Goal: Task Accomplishment & Management: Complete application form

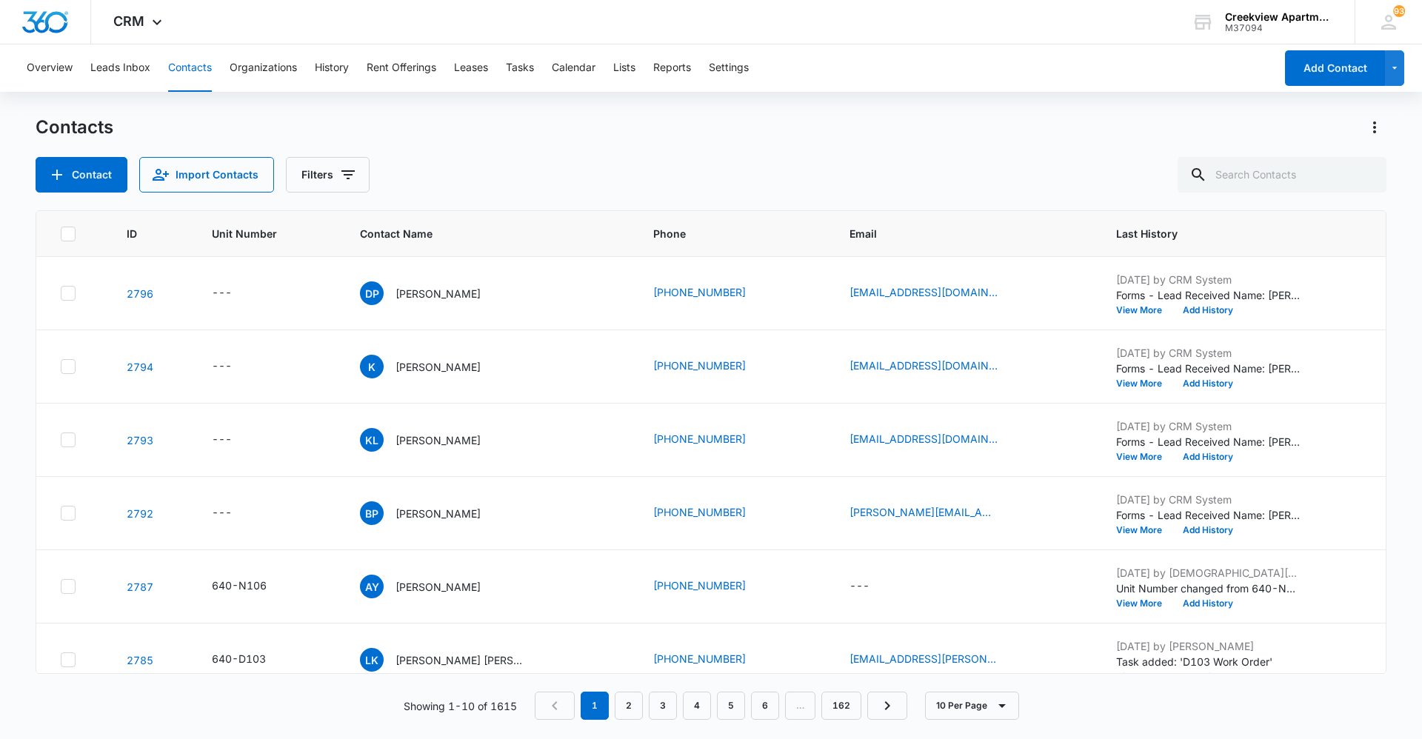
click at [178, 76] on button "Contacts" at bounding box center [190, 67] width 44 height 47
click at [758, 184] on input "text" at bounding box center [1282, 175] width 209 height 36
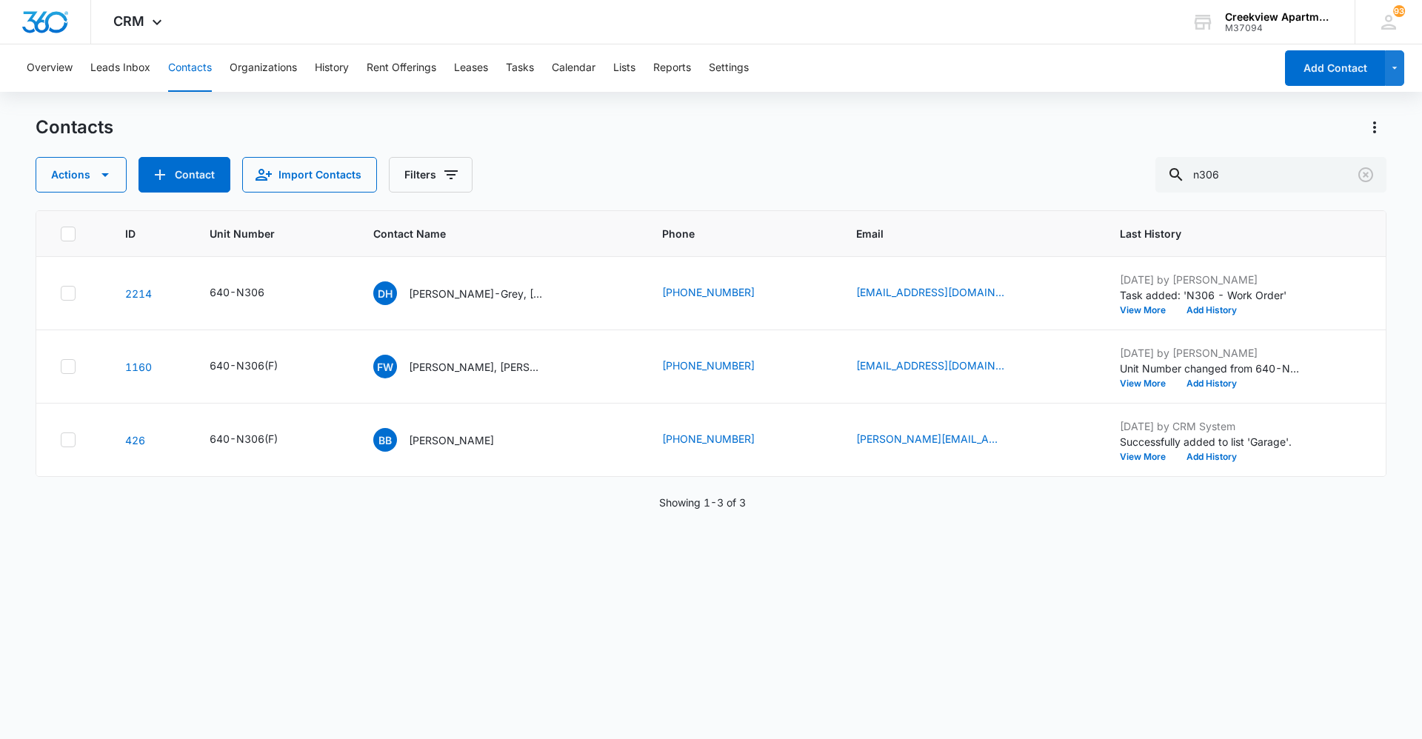
drag, startPoint x: 699, startPoint y: 173, endPoint x: 790, endPoint y: 178, distance: 90.5
click at [704, 173] on div "Actions Contact Import Contacts Filters n306" at bounding box center [711, 175] width 1351 height 36
click at [758, 168] on div "Actions Contact Import Contacts Filters n306" at bounding box center [711, 175] width 1351 height 36
type input "b303"
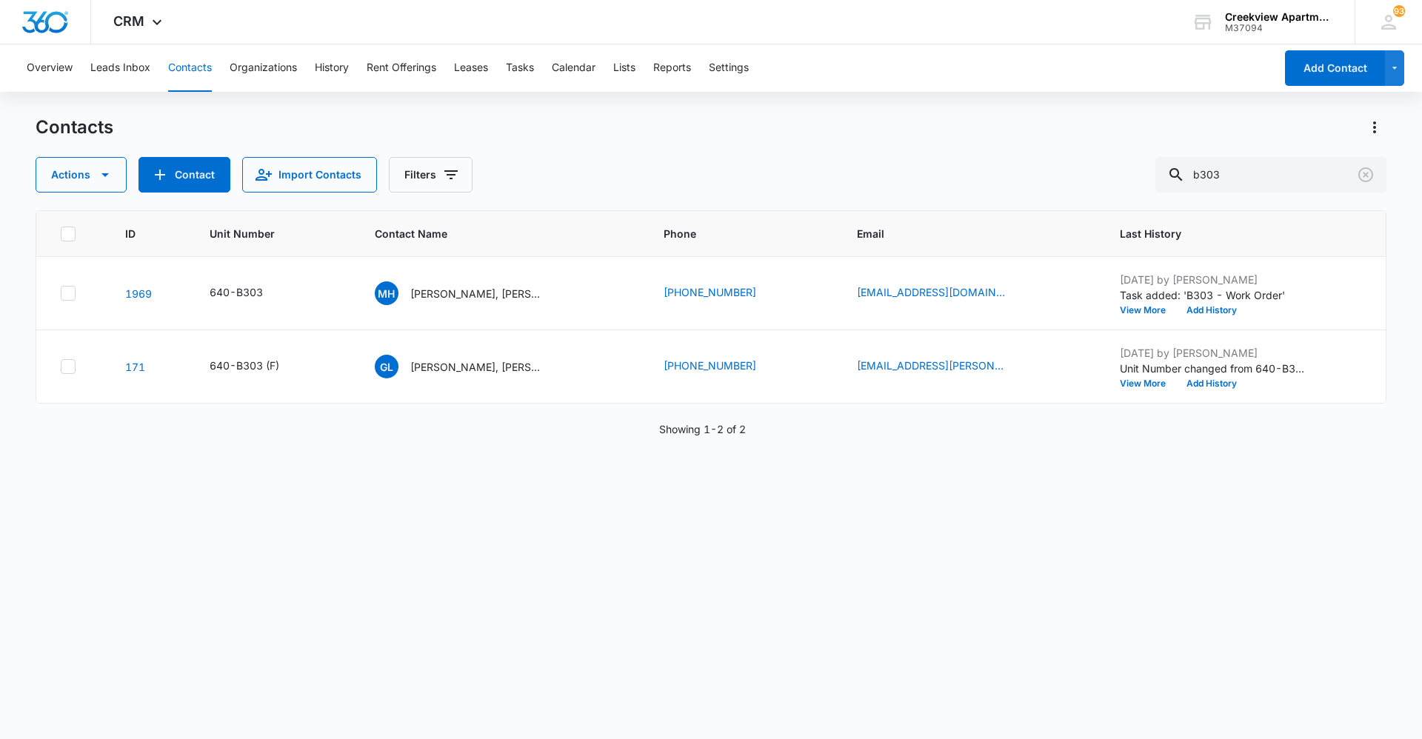
click at [674, 507] on div "ID Unit Number Contact Name Phone Email Last History 1969 640-B303 MH Monica Ho…" at bounding box center [711, 465] width 1351 height 510
click at [470, 294] on p "[PERSON_NAME], [PERSON_NAME]" at bounding box center [476, 294] width 133 height 16
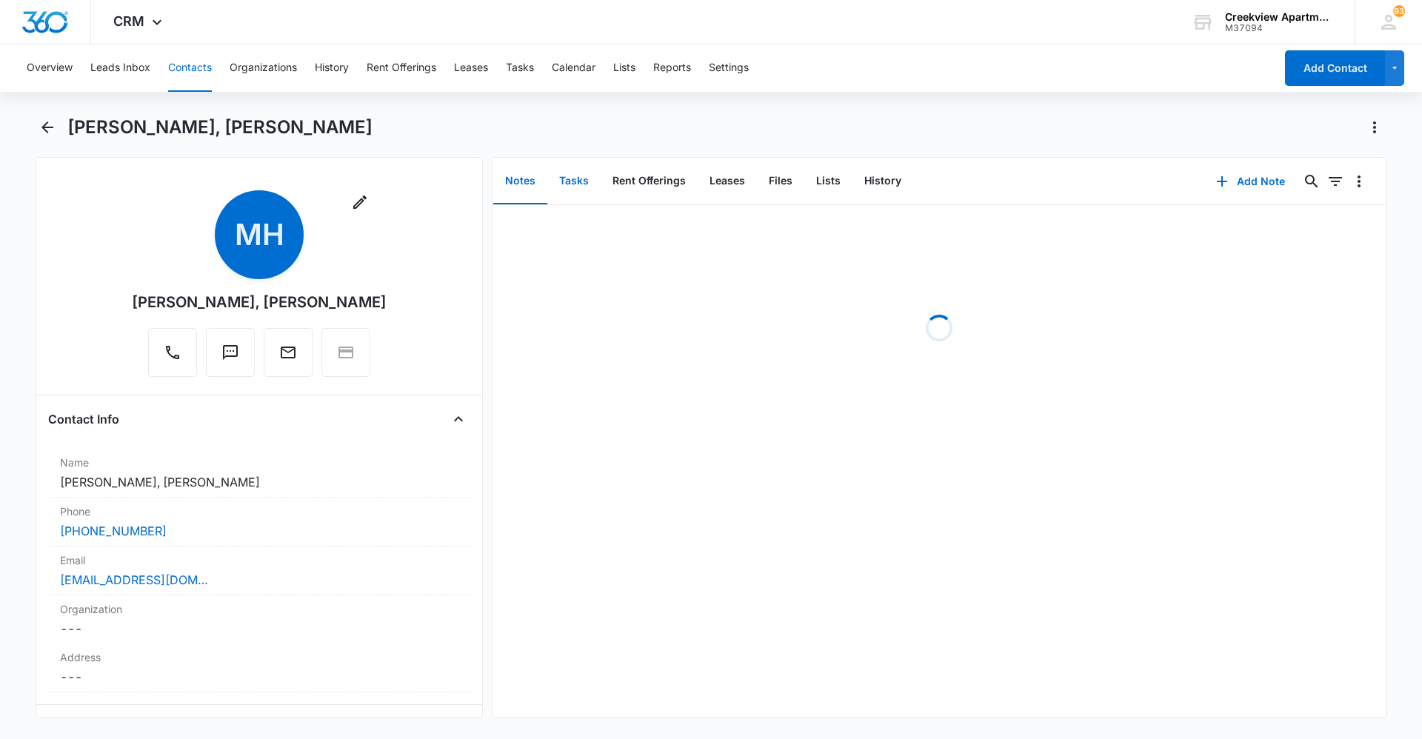
click at [555, 172] on button "Tasks" at bounding box center [573, 182] width 53 height 46
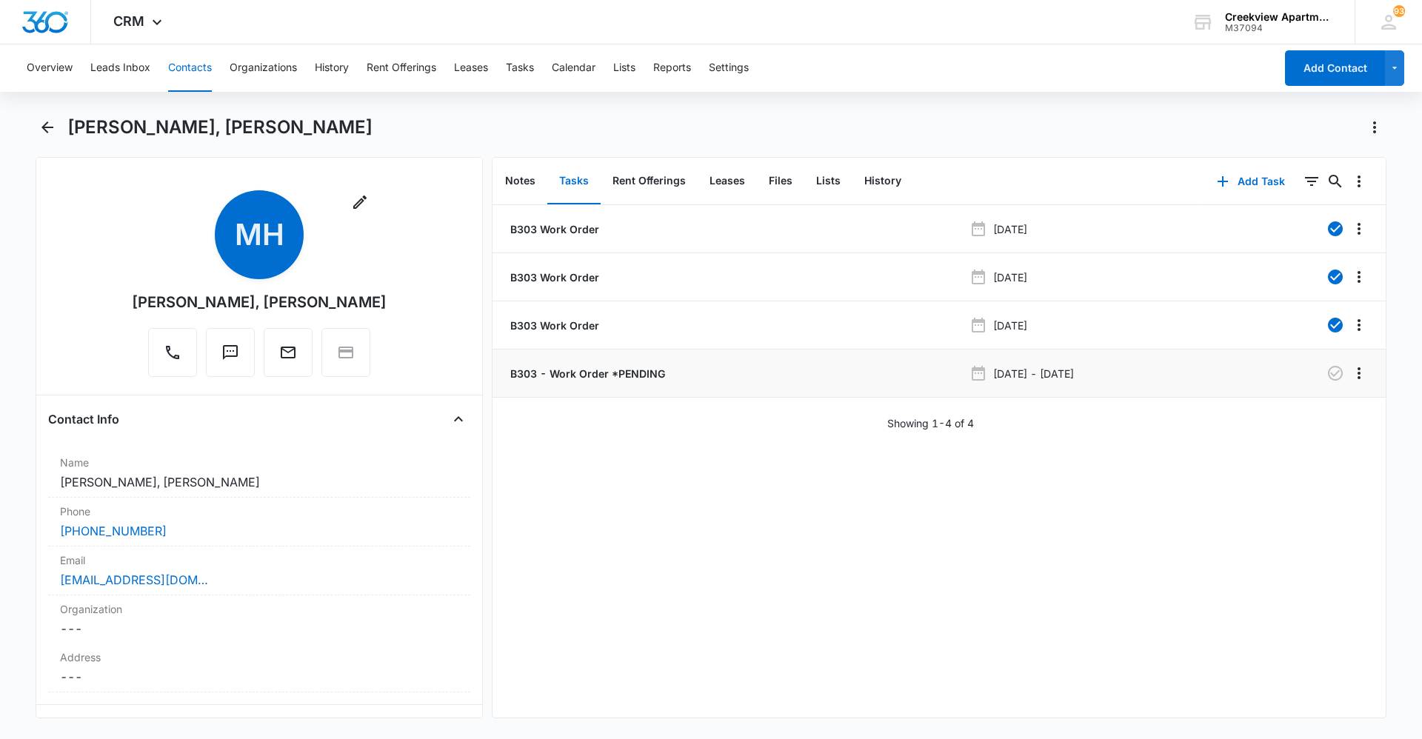
click at [603, 369] on p "B303 - Work Order *PENDING" at bounding box center [586, 374] width 158 height 16
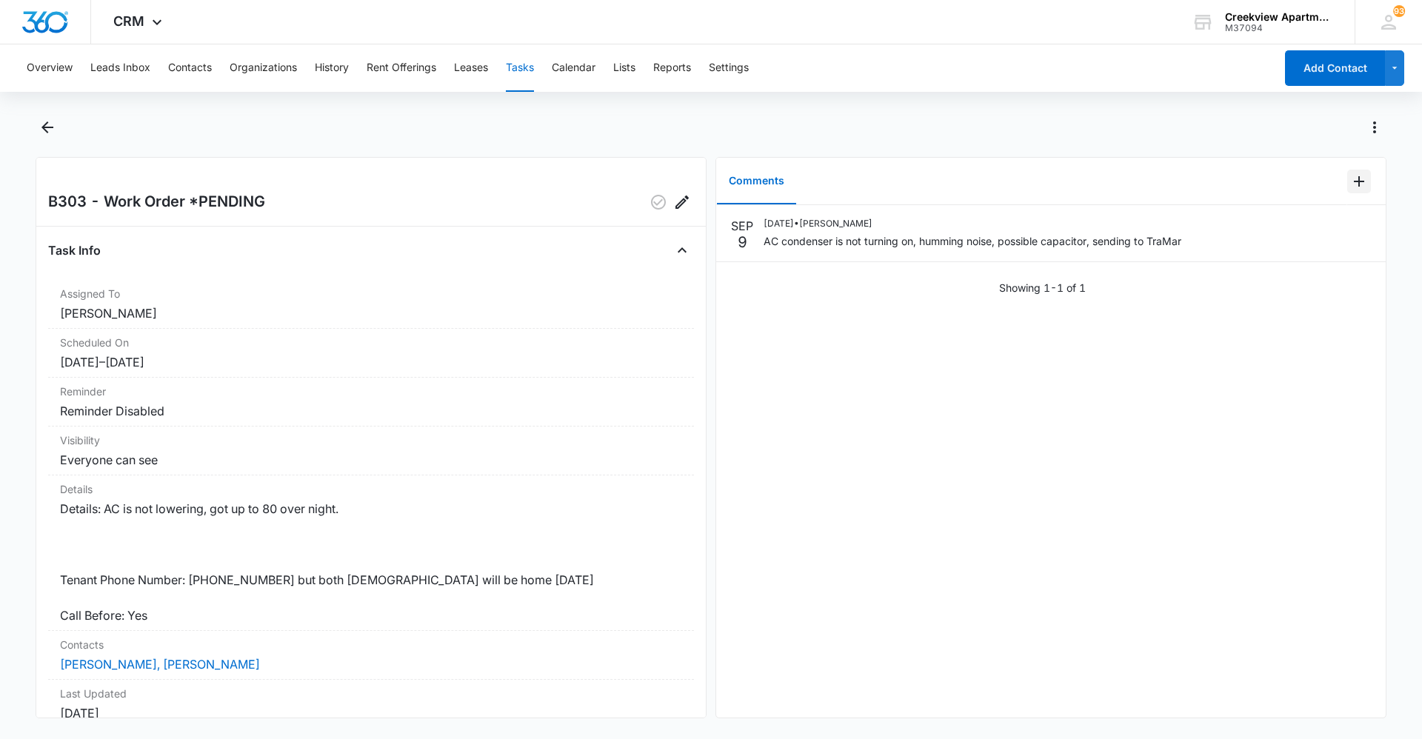
click at [758, 179] on icon "Add Comment" at bounding box center [1359, 182] width 18 height 18
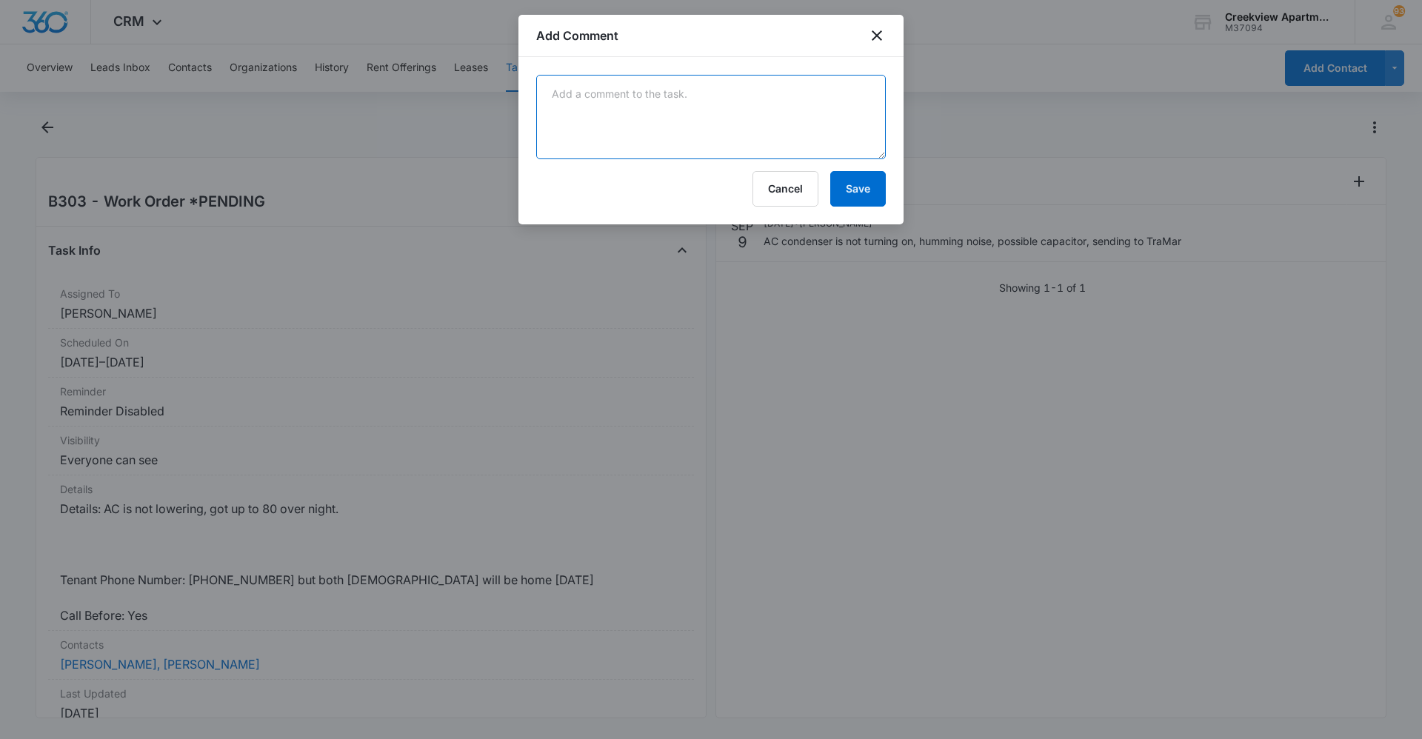
click at [624, 118] on textarea at bounding box center [711, 117] width 350 height 84
drag, startPoint x: 688, startPoint y: 99, endPoint x: 513, endPoint y: 99, distance: 175.5
click at [485, 90] on body "CRM Apps Reputation Websites Forms CRM Email Social Content Ads Intelligence Fi…" at bounding box center [711, 369] width 1422 height 739
type textarea "TraMar coming out 9/10"
click at [758, 189] on button "Save" at bounding box center [858, 189] width 56 height 36
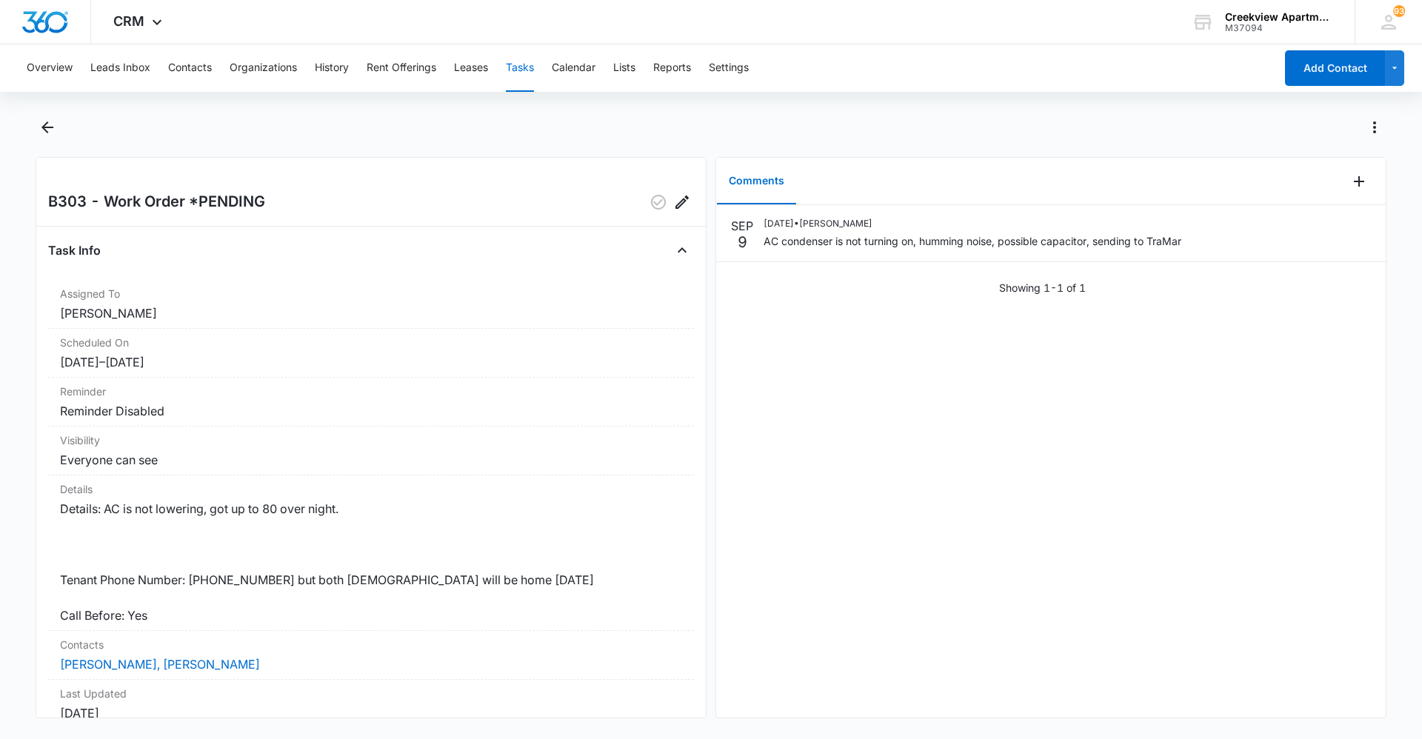
click at [517, 67] on button "Tasks" at bounding box center [520, 67] width 28 height 47
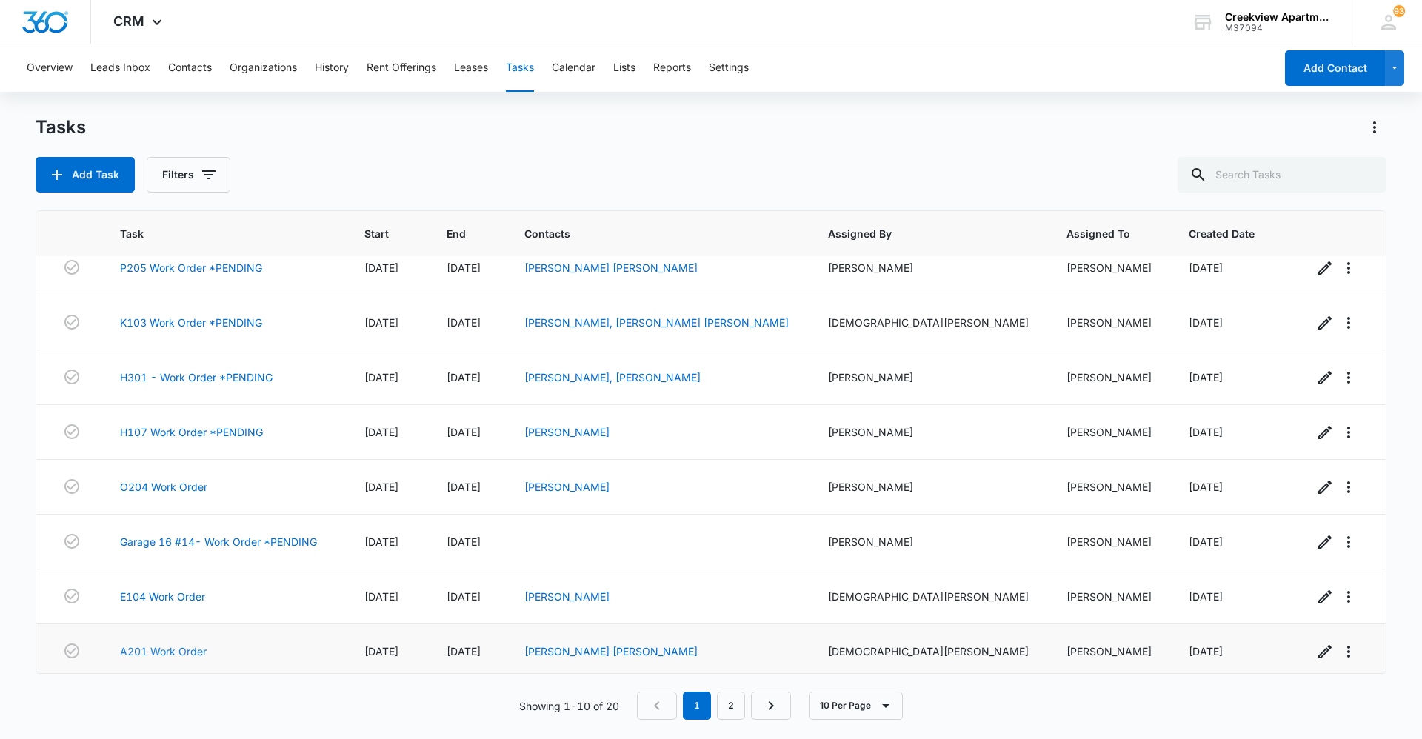
scroll to position [138, 0]
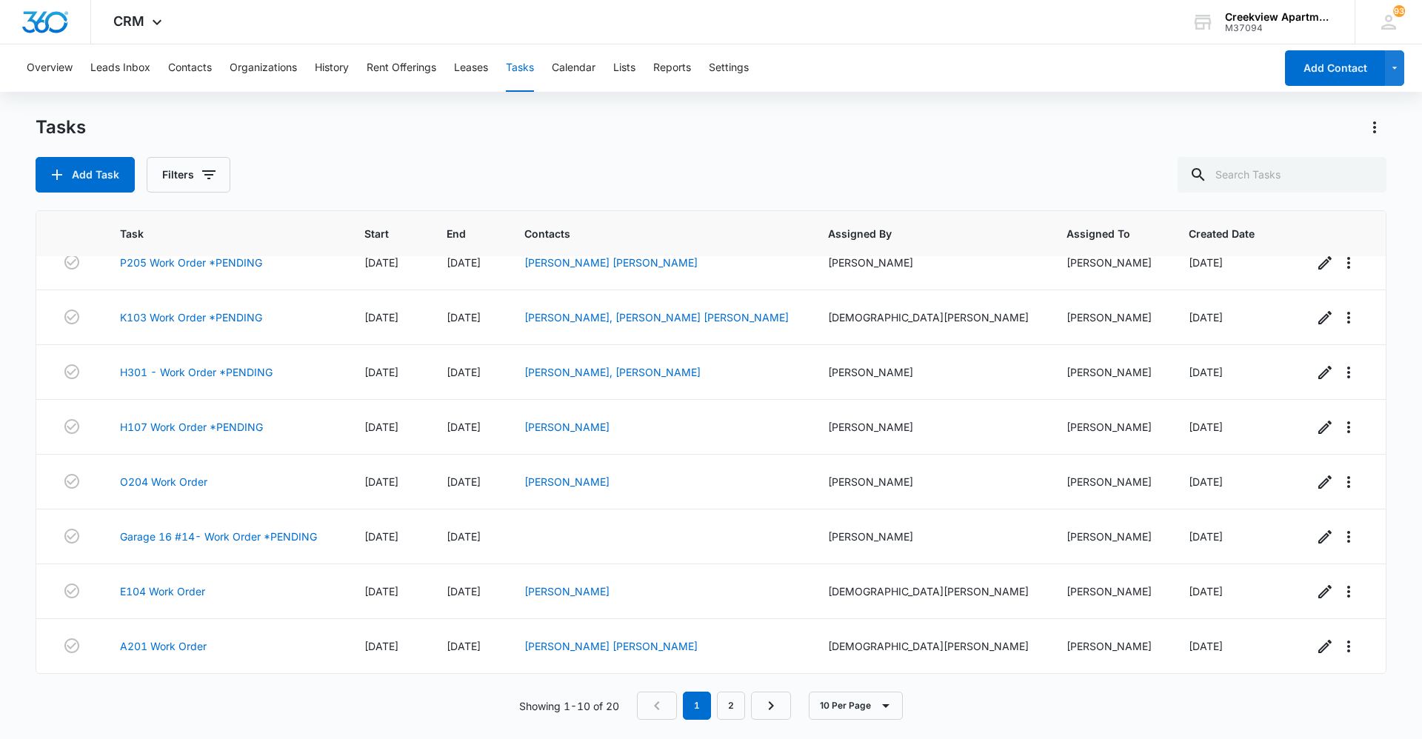
click at [713, 507] on nav "1 2" at bounding box center [714, 706] width 154 height 28
click at [724, 507] on link "2" at bounding box center [731, 706] width 28 height 28
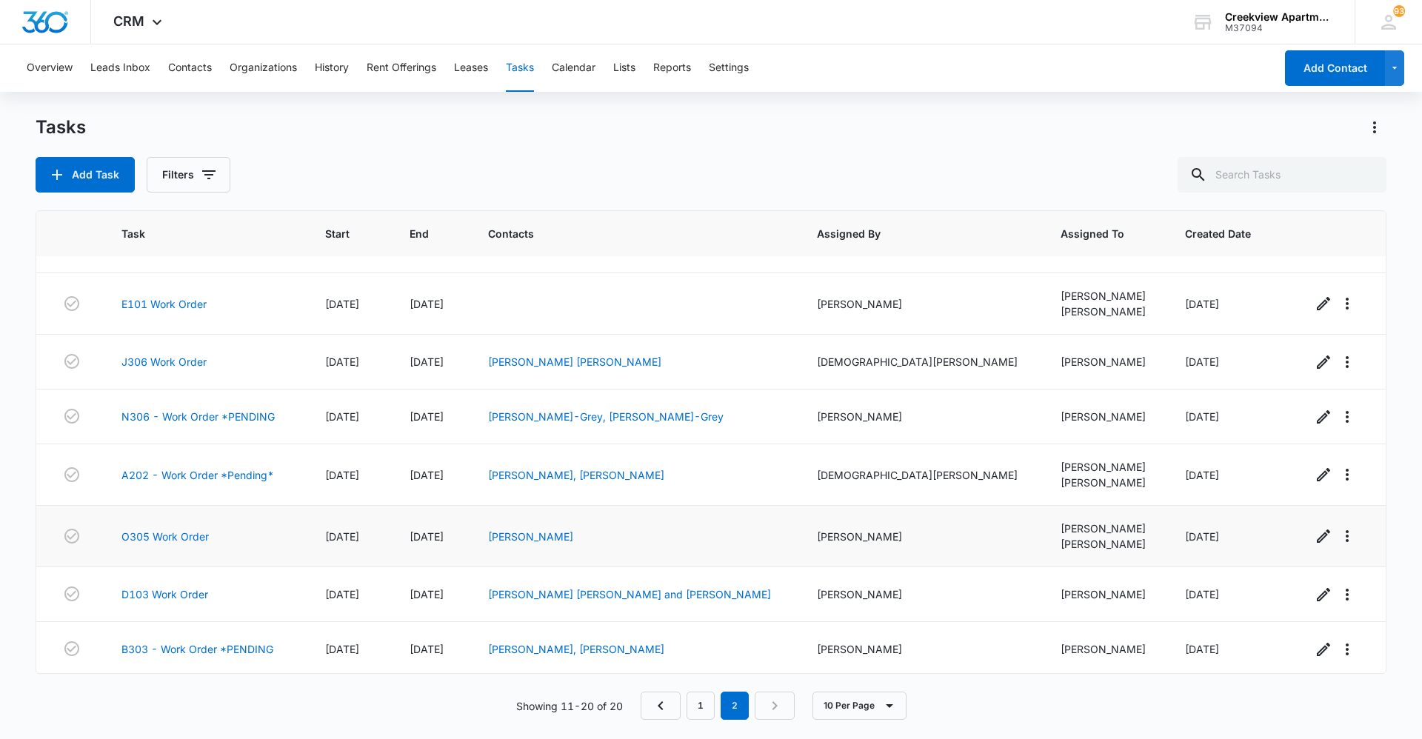
scroll to position [151, 0]
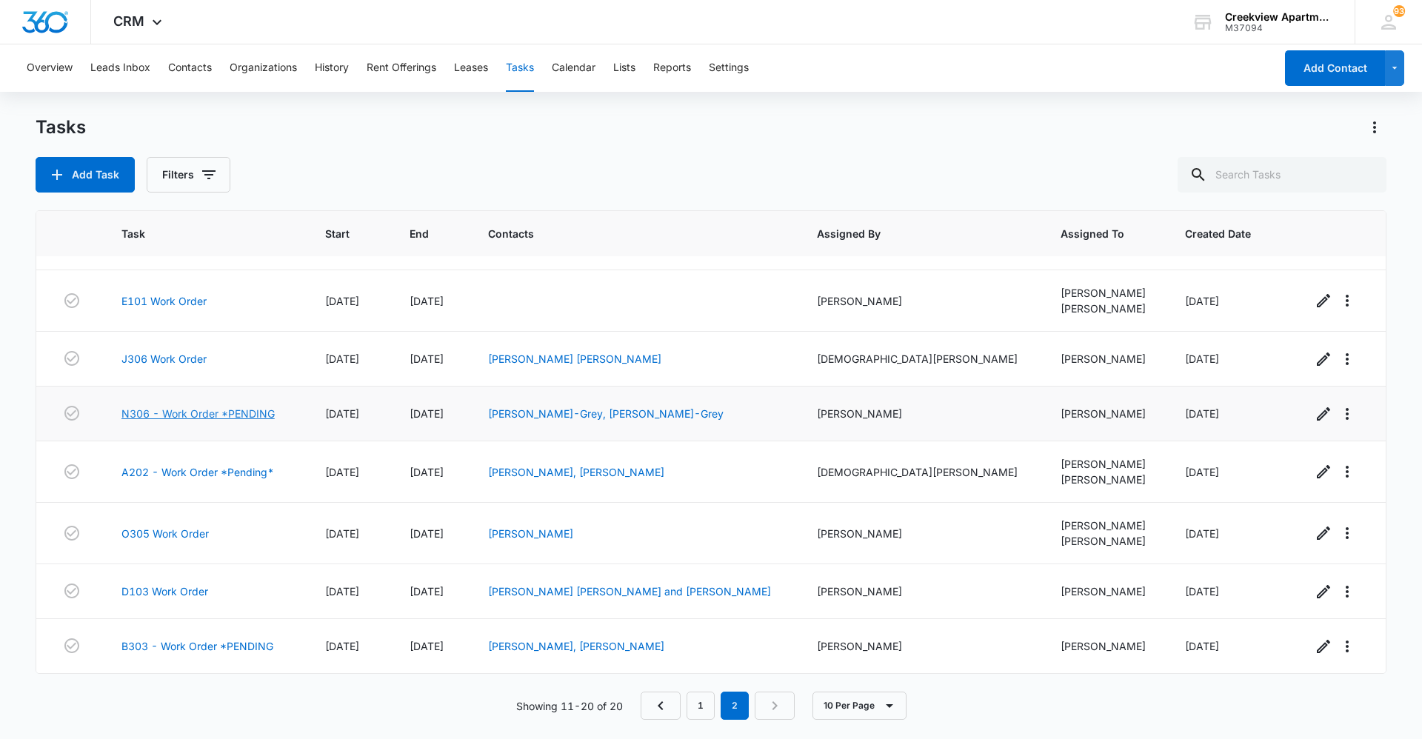
click at [213, 406] on link "N306 - Work Order *PENDING" at bounding box center [197, 414] width 153 height 16
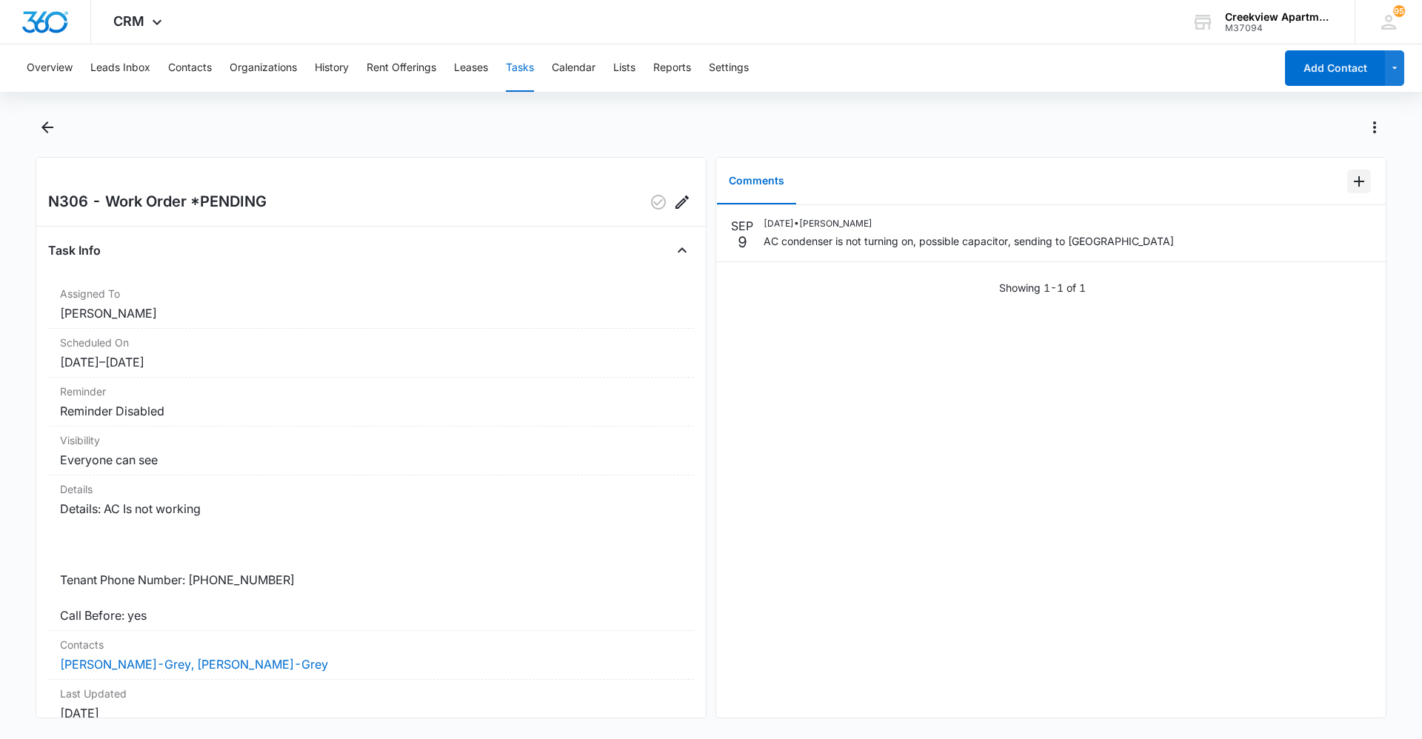
click at [1350, 187] on icon "Add Comment" at bounding box center [1359, 182] width 18 height 18
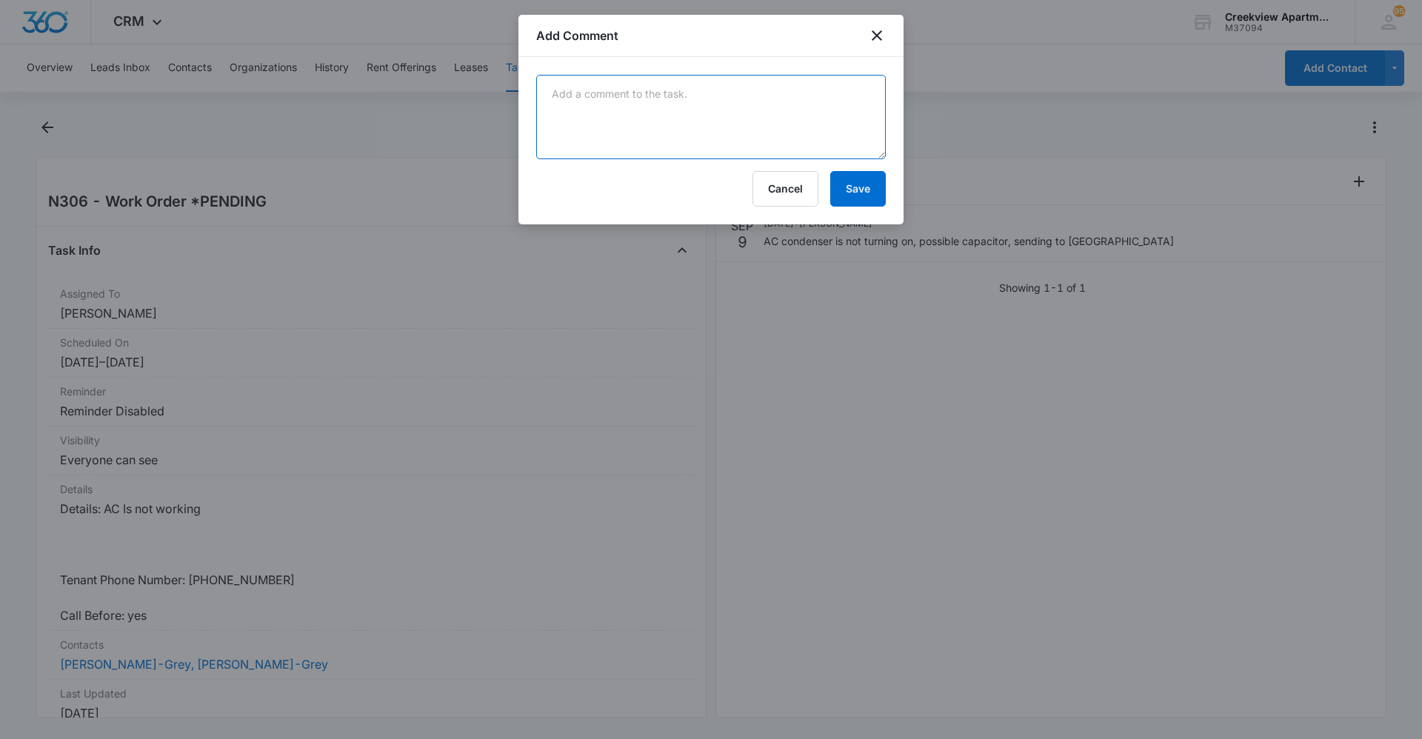
click at [752, 116] on textarea at bounding box center [711, 117] width 350 height 84
paste textarea "TraMar coming out 9/10"
type textarea "TraMar coming out 9/10"
click at [875, 189] on button "Save" at bounding box center [858, 189] width 56 height 36
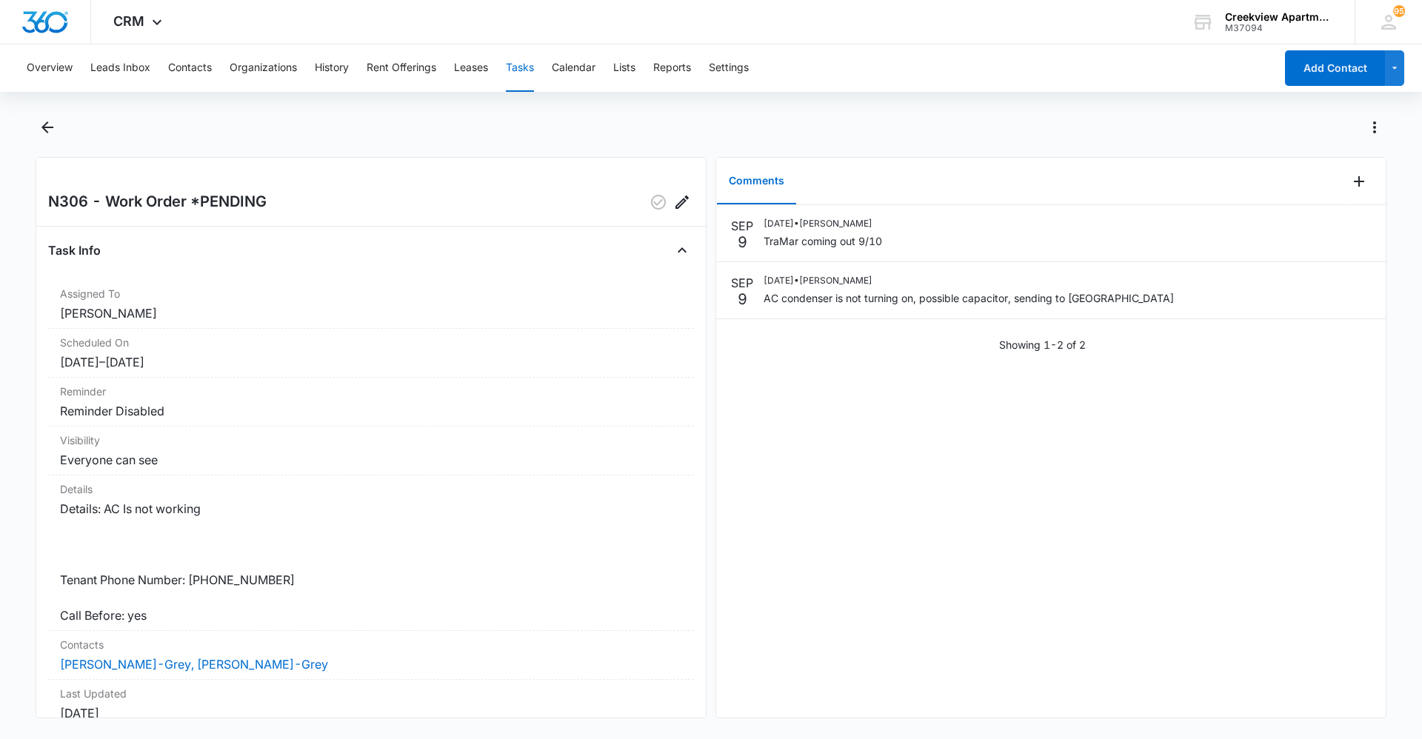
click at [781, 527] on div "[DATE] [DATE] • [PERSON_NAME] TraMar coming out 9/10 [DATE] [DATE] • [PERSON_NA…" at bounding box center [1051, 461] width 670 height 513
drag, startPoint x: 797, startPoint y: 486, endPoint x: 778, endPoint y: 477, distance: 21.2
click at [795, 486] on div "[DATE] [DATE] • [PERSON_NAME] TraMar coming out 9/10 [DATE] [DATE] • [PERSON_NA…" at bounding box center [1051, 461] width 670 height 513
click at [828, 684] on div "[DATE] [DATE] • [PERSON_NAME] TraMar coming out 9/10 [DATE] [DATE] • [PERSON_NA…" at bounding box center [1051, 461] width 670 height 513
click at [646, 524] on dd "Details: AC Is not working Tenant Phone Number: [PHONE_NUMBER] Call Before: yes" at bounding box center [371, 562] width 622 height 124
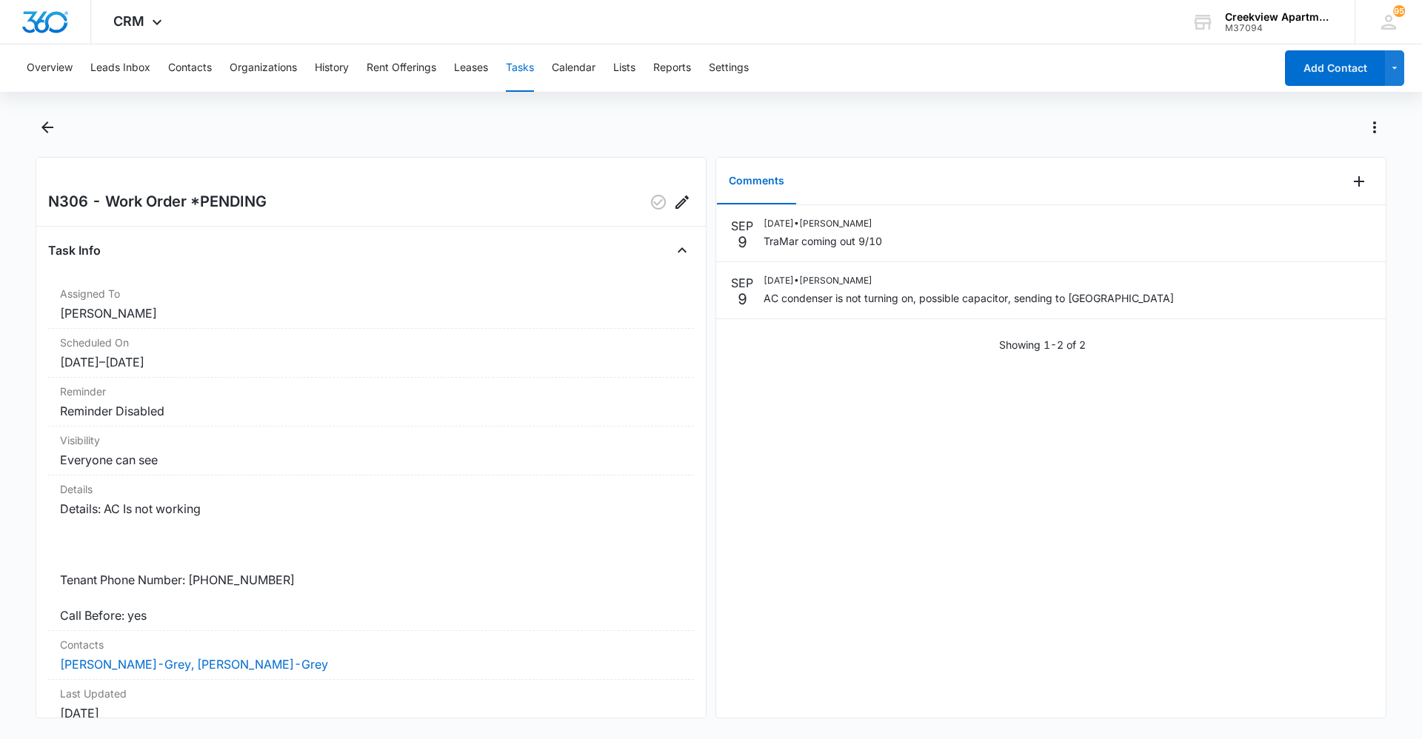
click at [850, 563] on div "[DATE] [DATE] • [PERSON_NAME] TraMar coming out 9/10 [DATE] [DATE] • [PERSON_NA…" at bounding box center [1051, 461] width 670 height 513
drag, startPoint x: 830, startPoint y: 693, endPoint x: 780, endPoint y: 730, distance: 61.5
click at [830, 693] on div "[DATE] [DATE] • [PERSON_NAME] TraMar coming out 9/10 [DATE] [DATE] • [PERSON_NA…" at bounding box center [1051, 461] width 670 height 513
click at [975, 590] on div "[DATE] [DATE] • [PERSON_NAME] TraMar coming out 9/10 [DATE] [DATE] • [PERSON_NA…" at bounding box center [1051, 461] width 670 height 513
click at [778, 541] on div "[DATE] [DATE] • [PERSON_NAME] TraMar coming out 9/10 [DATE] [DATE] • [PERSON_NA…" at bounding box center [1051, 461] width 670 height 513
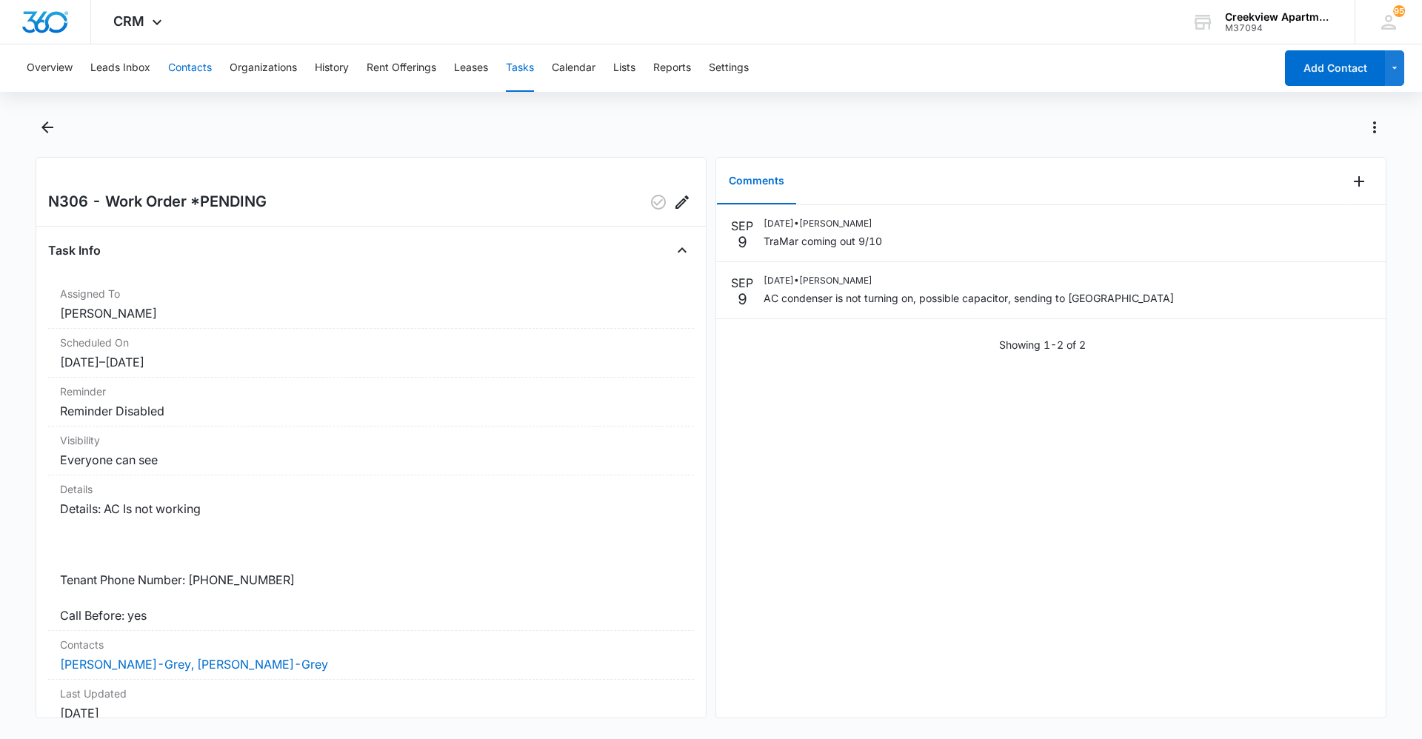
click at [204, 63] on button "Contacts" at bounding box center [190, 67] width 44 height 47
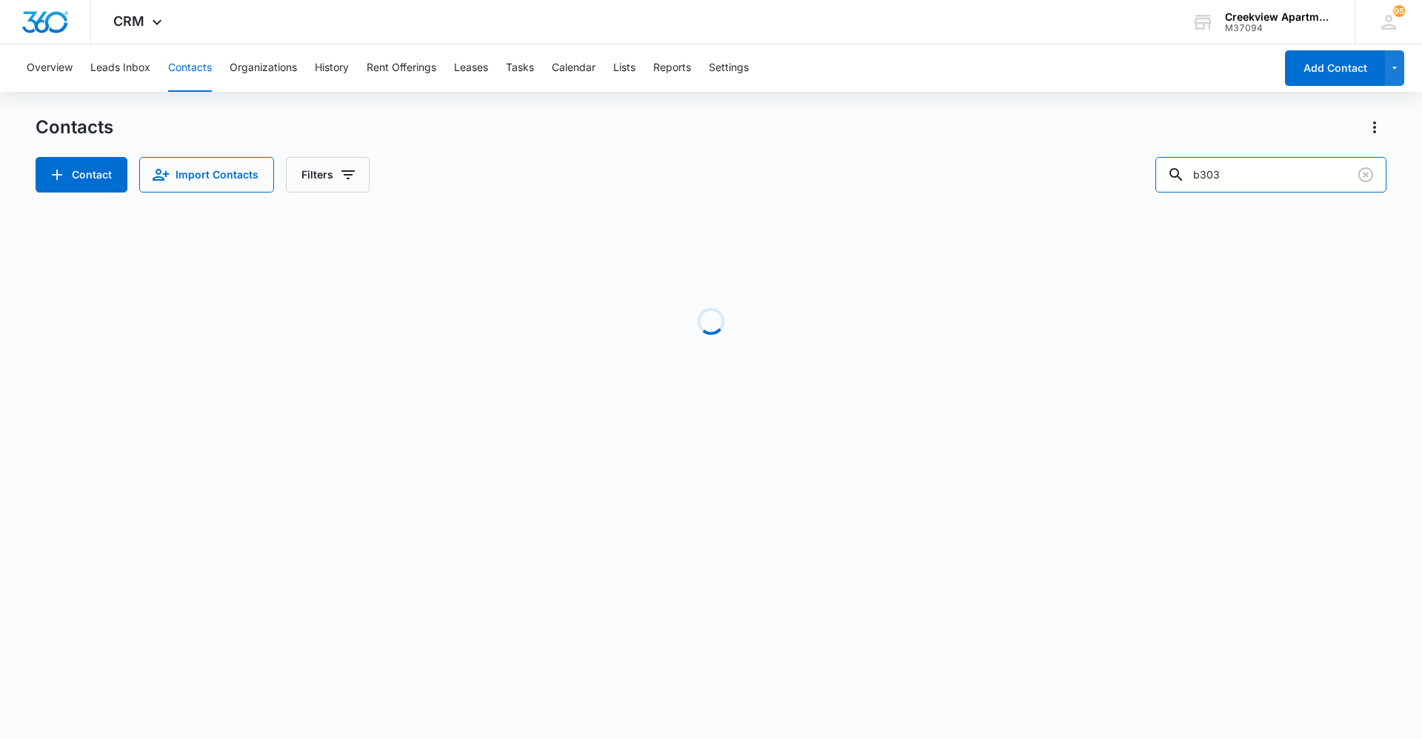
drag, startPoint x: 1239, startPoint y: 182, endPoint x: 1041, endPoint y: 196, distance: 199.0
click at [1041, 196] on div "Contacts Contact Import Contacts Filters b303 Loading No Results" at bounding box center [711, 283] width 1351 height 335
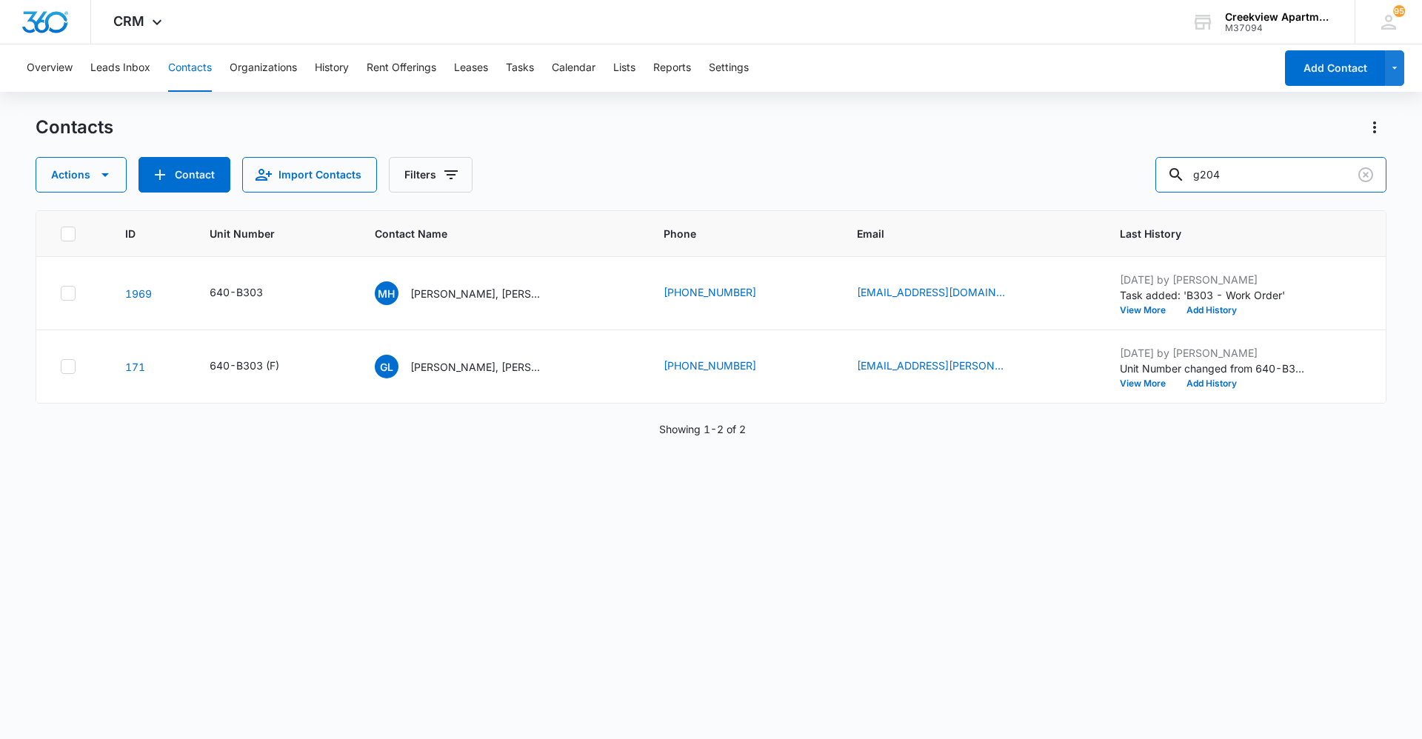
type input "g204"
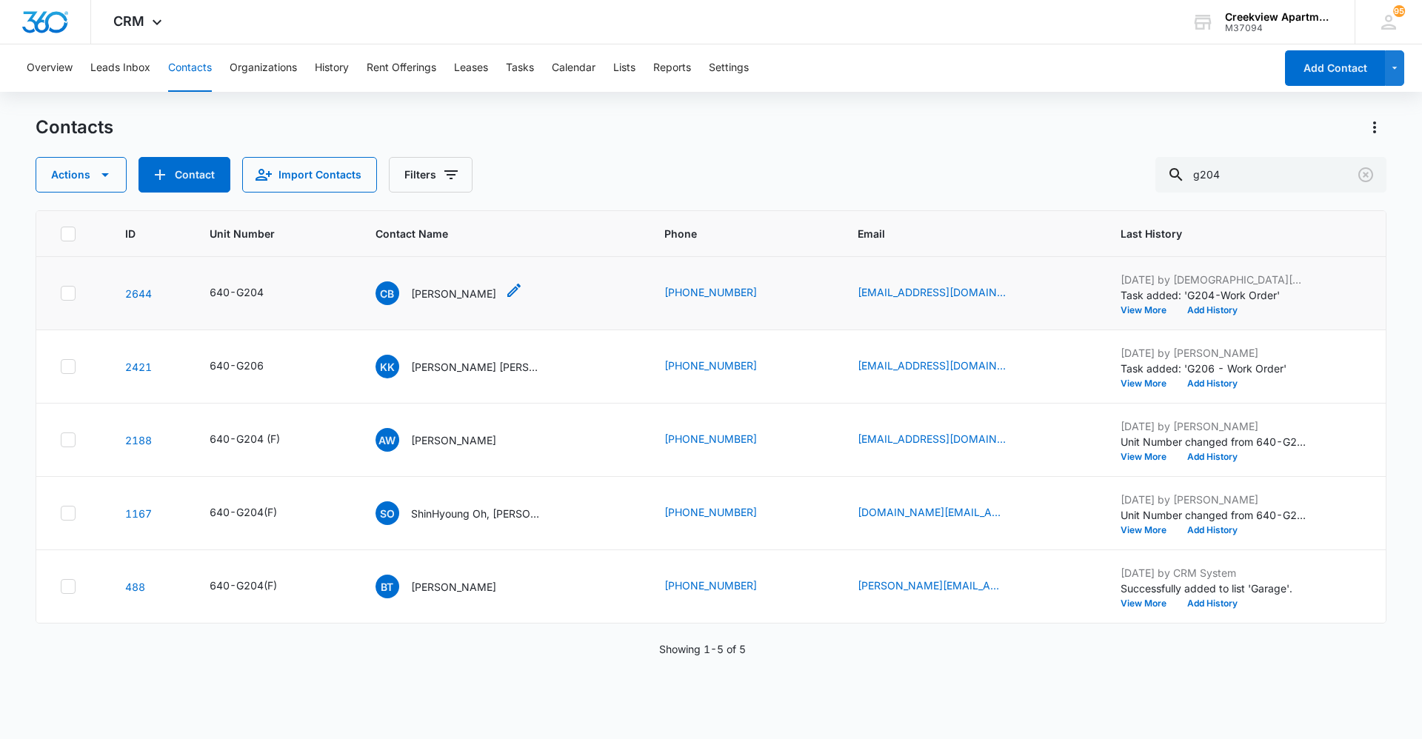
click at [441, 293] on p "[PERSON_NAME]" at bounding box center [453, 294] width 85 height 16
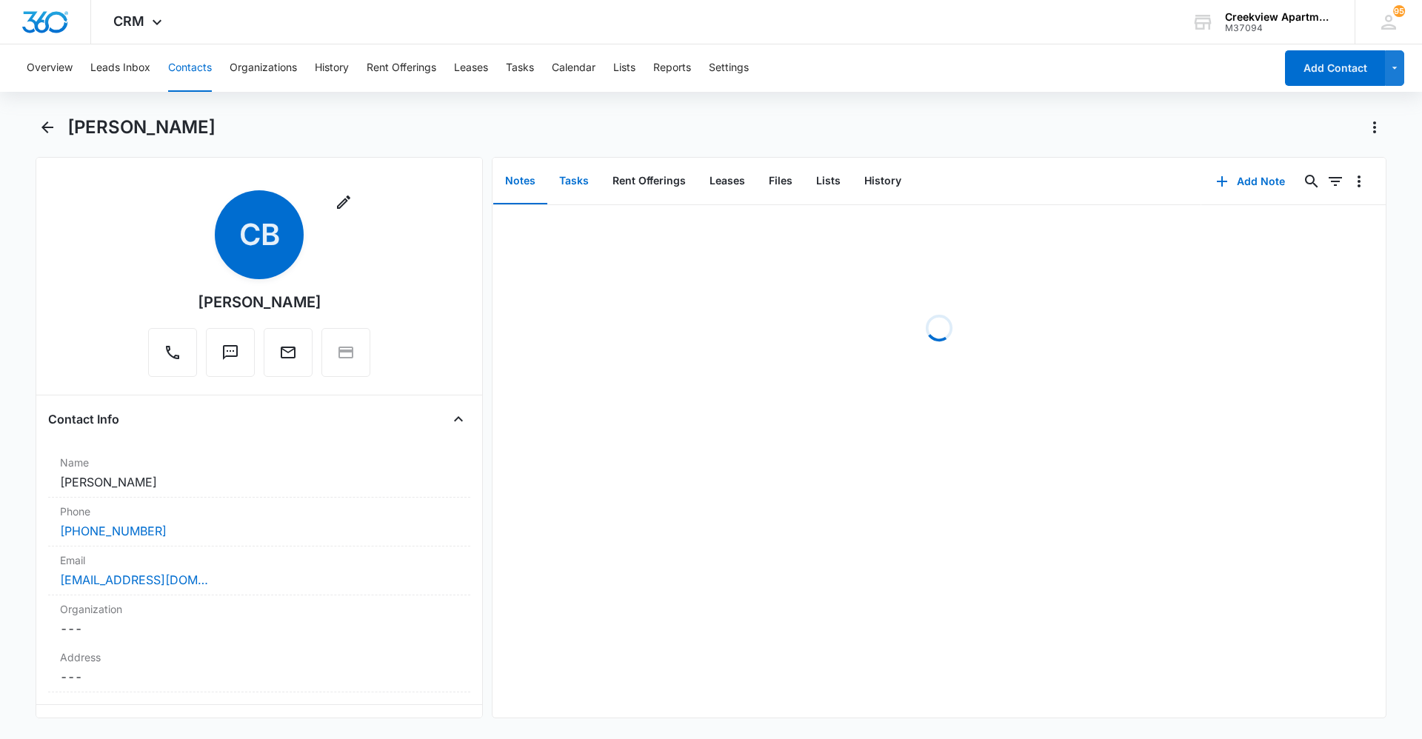
click at [558, 185] on button "Tasks" at bounding box center [573, 182] width 53 height 46
click at [1232, 193] on button "Add Task" at bounding box center [1251, 182] width 98 height 36
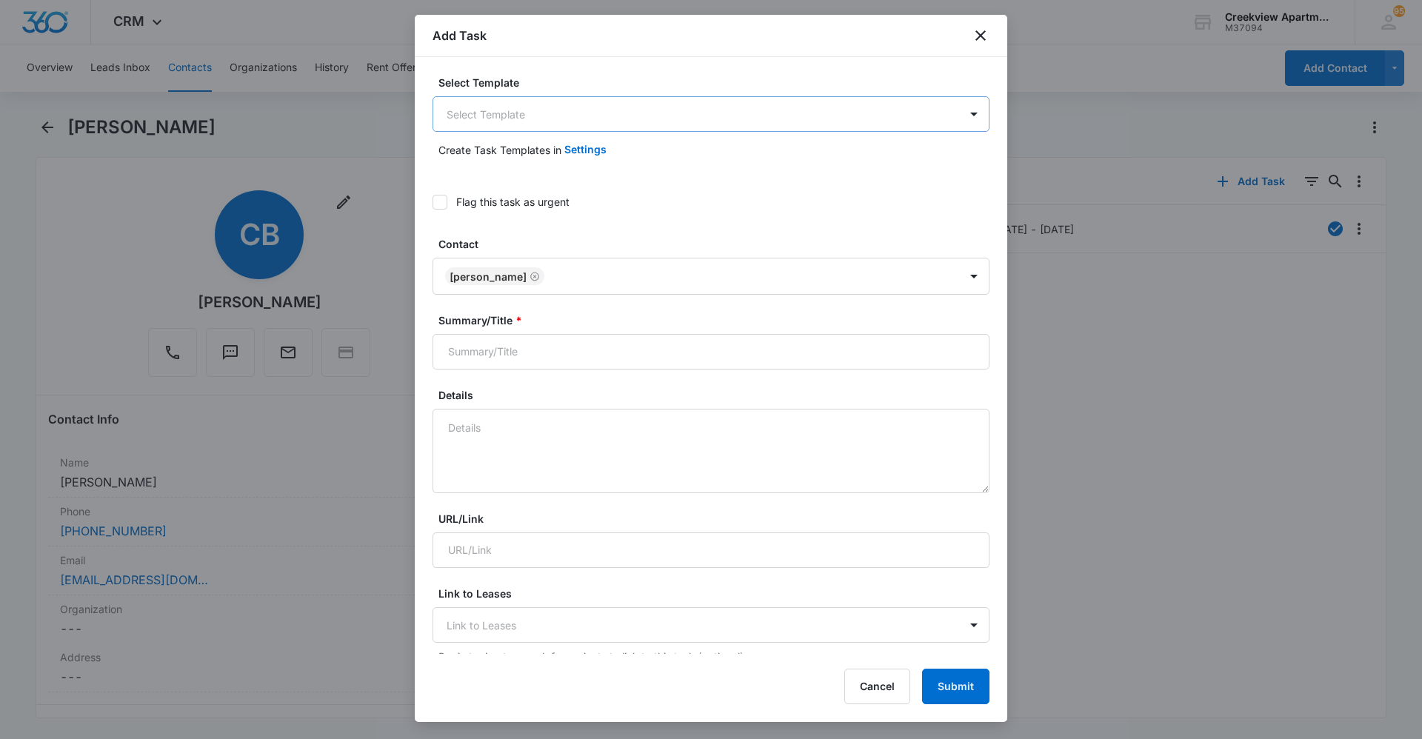
click at [718, 116] on body "CRM Apps Reputation Websites Forms CRM Email Social Content Ads Intelligence Fi…" at bounding box center [711, 369] width 1422 height 739
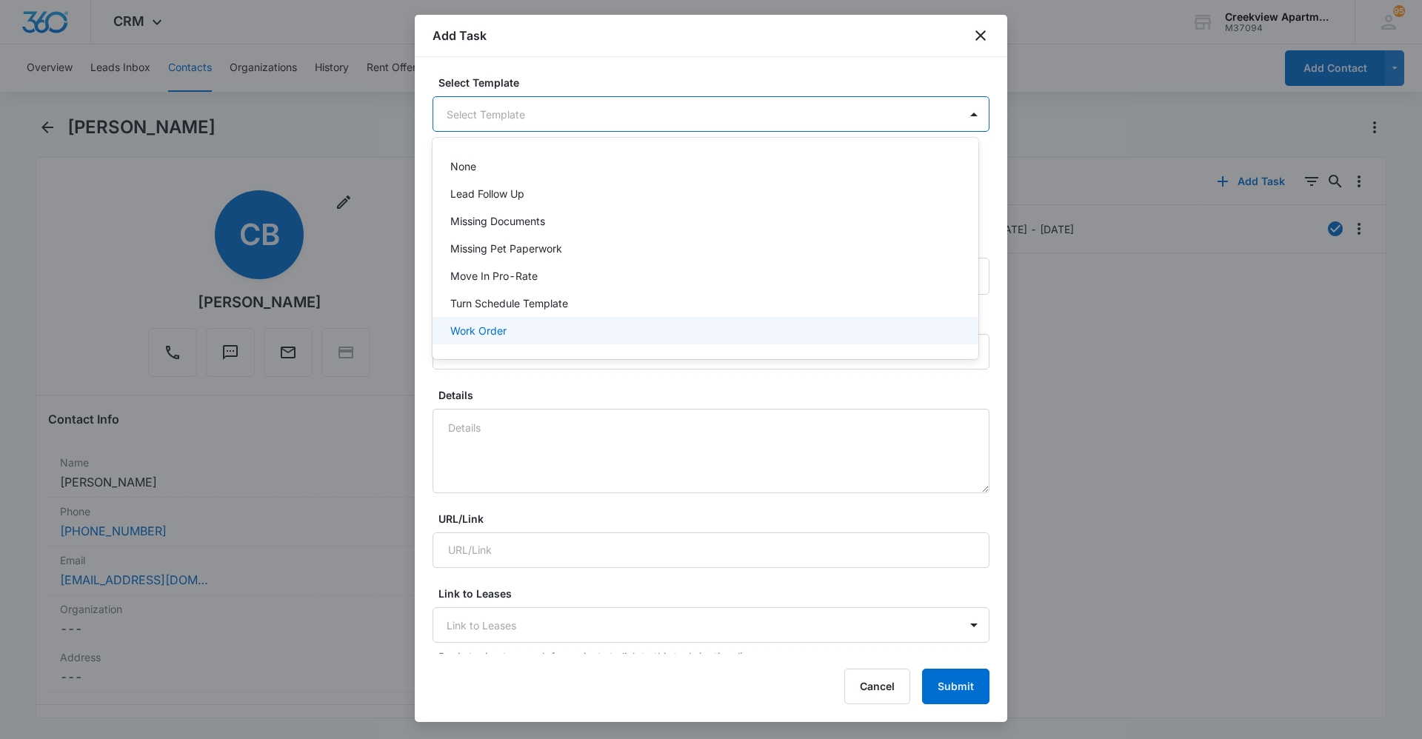
click at [619, 334] on div "Work Order" at bounding box center [703, 331] width 507 height 16
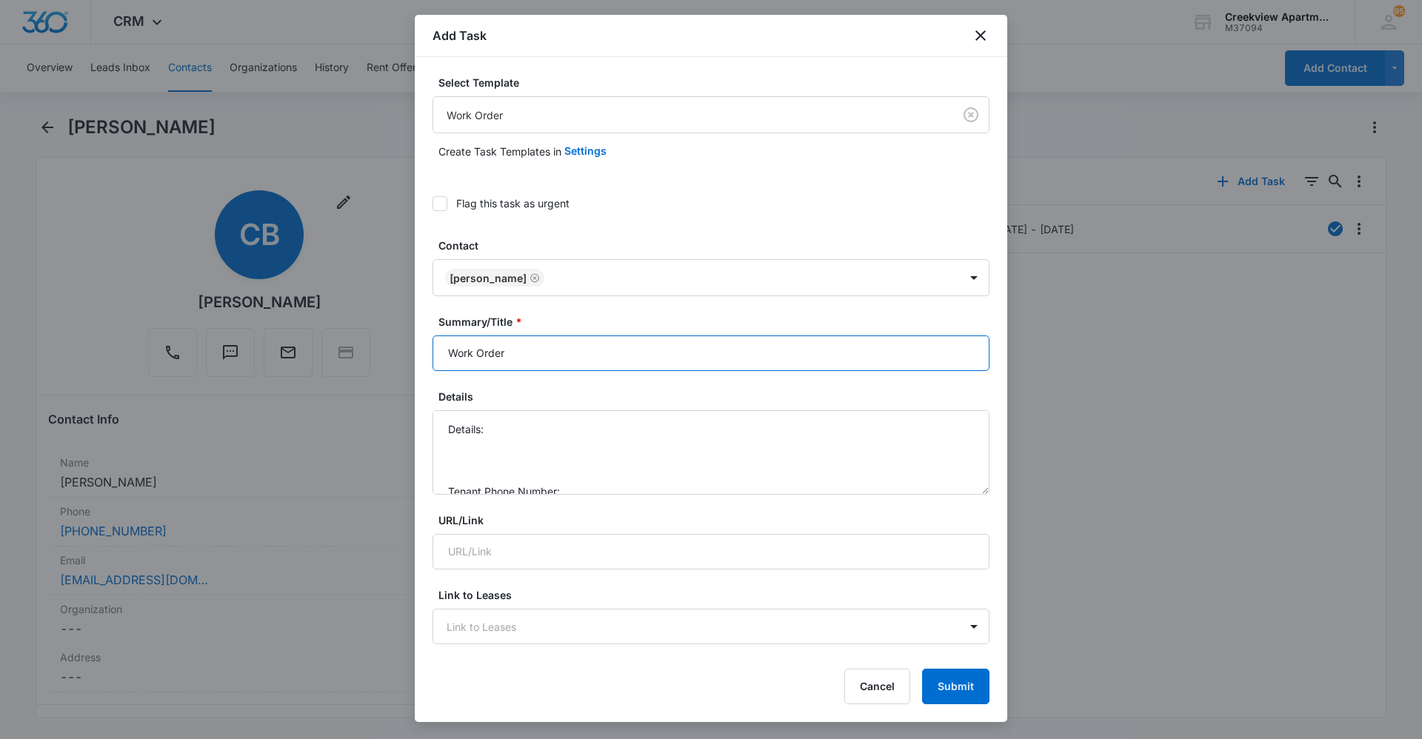
click at [448, 343] on input "Work Order" at bounding box center [711, 354] width 557 height 36
type input "G204 Work Order"
click at [541, 438] on textarea "Details: Tenant Phone Number: Call Before:" at bounding box center [711, 452] width 557 height 84
click at [552, 427] on textarea "Details: Tenant Phone Number: Call Before:" at bounding box center [711, 452] width 557 height 84
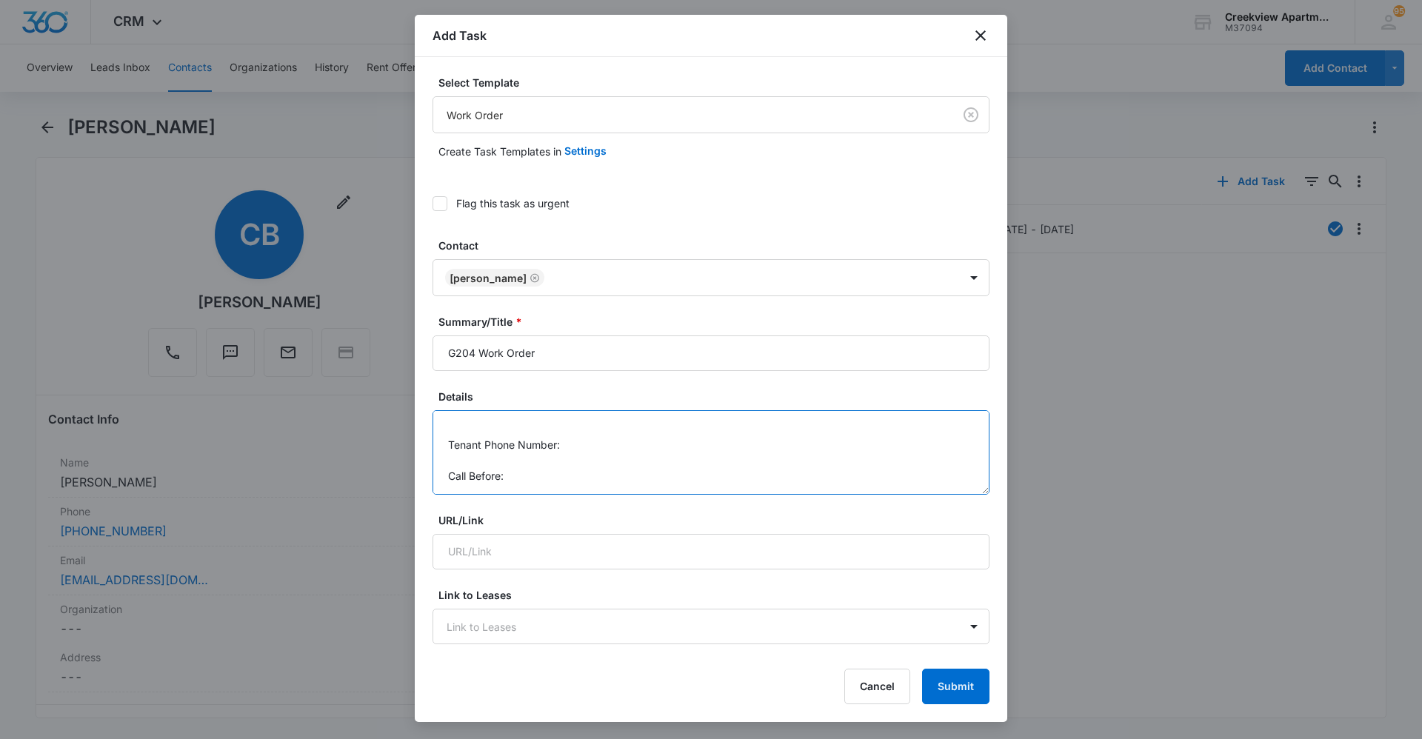
click at [641, 443] on textarea "Details: patio railing screw loose Tenant Phone Number: Call Before:" at bounding box center [711, 452] width 557 height 84
click at [606, 477] on textarea "Details: patio railing screw loose Tenant Phone Number: [PHONE_NUMBER] Call Bef…" at bounding box center [711, 452] width 557 height 84
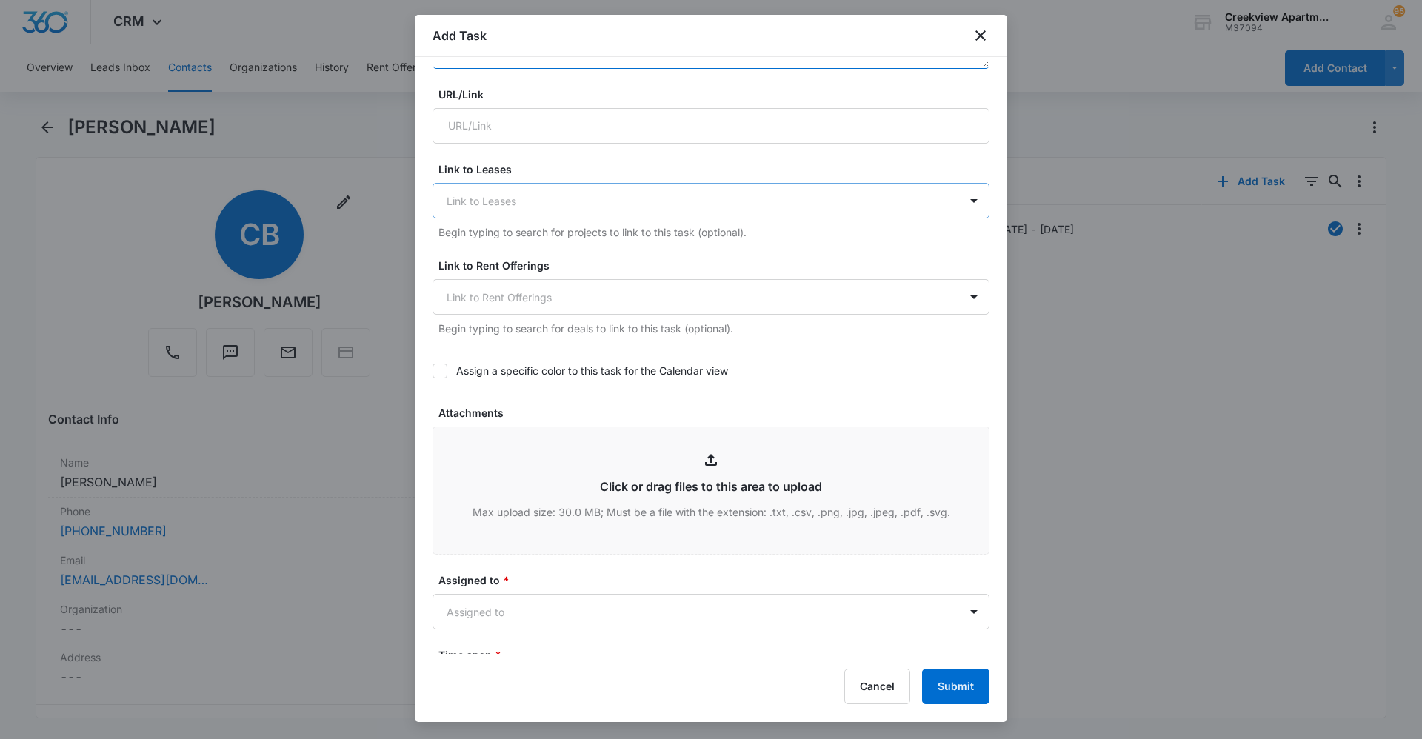
scroll to position [444, 0]
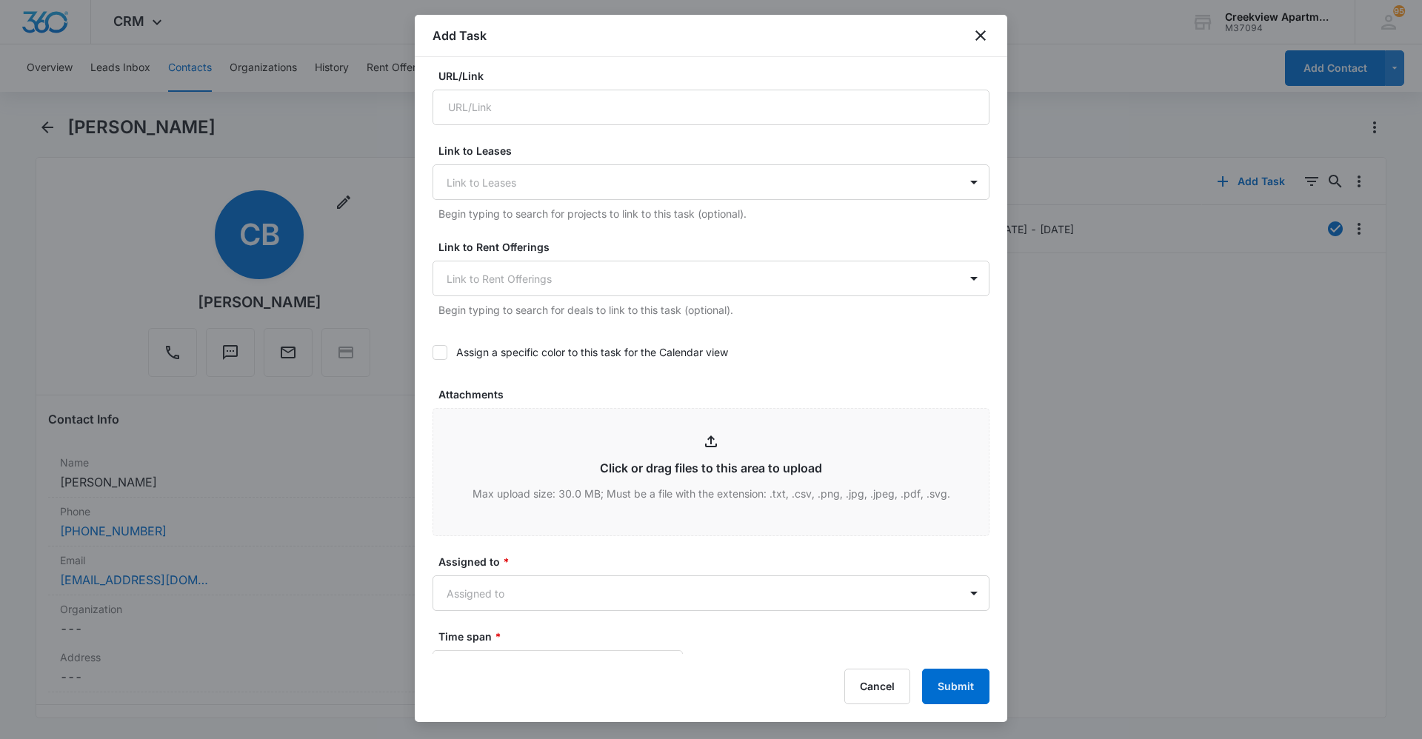
type textarea "Details: patio railing screw loose Tenant Phone Number: [PHONE_NUMBER] Call Bef…"
type input "C:\fakepath\IMG_0688.jpg"
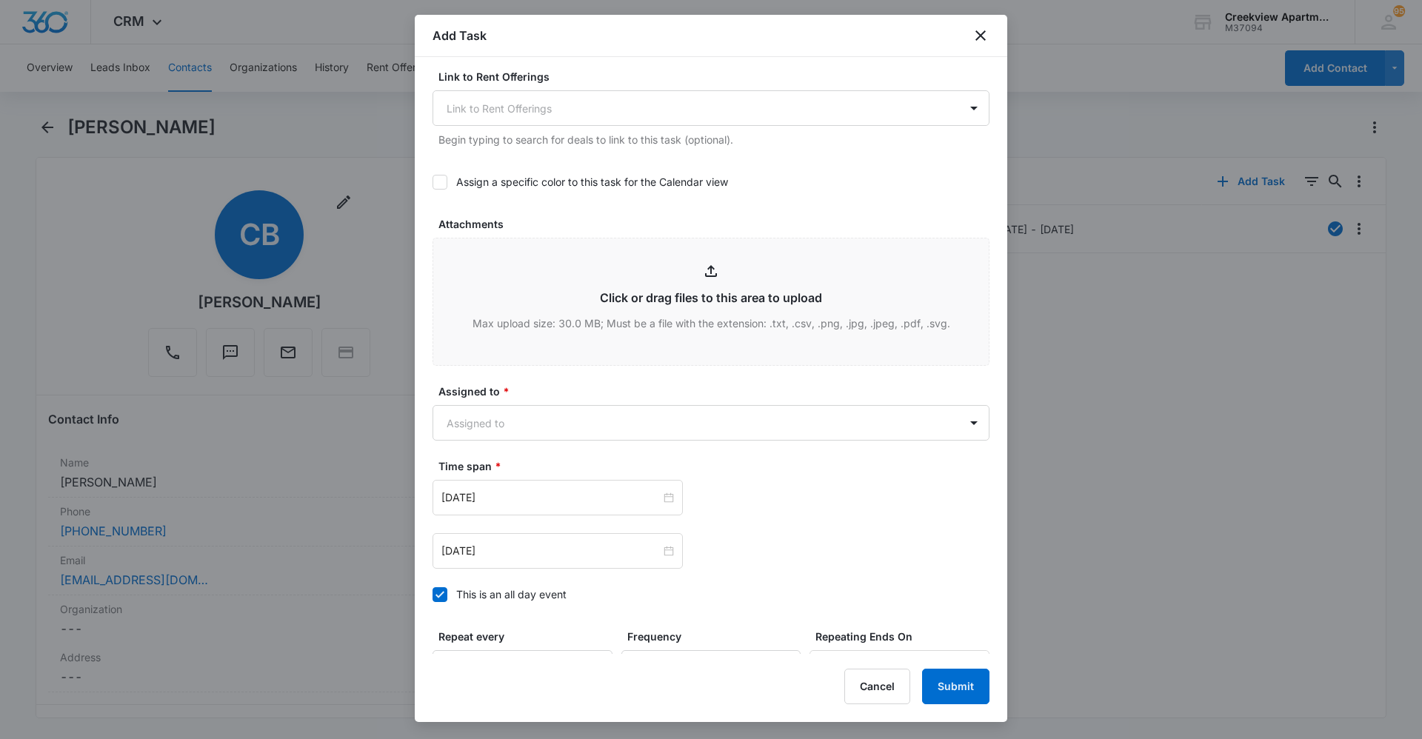
scroll to position [667, 0]
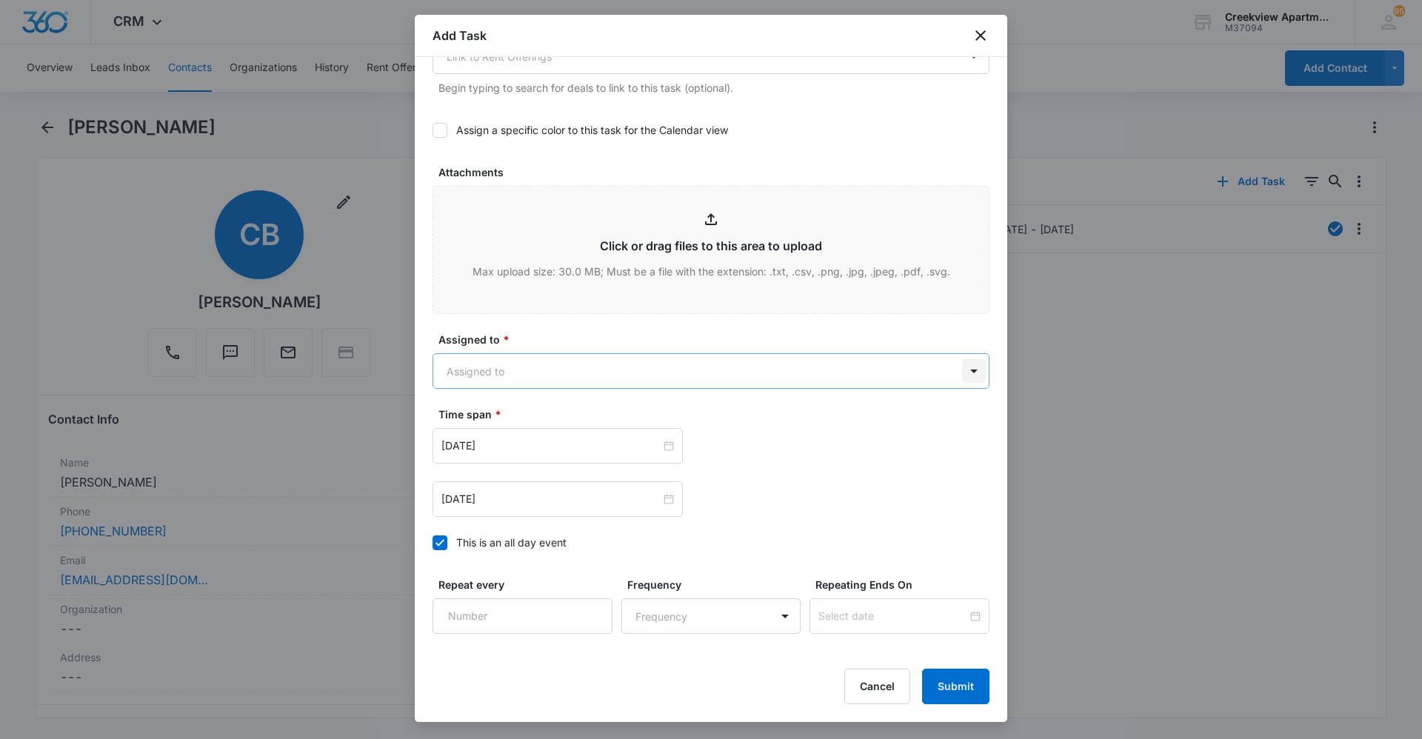
click at [960, 367] on body "CRM Apps Reputation Websites Forms CRM Email Social Content Ads Intelligence Fi…" at bounding box center [711, 369] width 1422 height 739
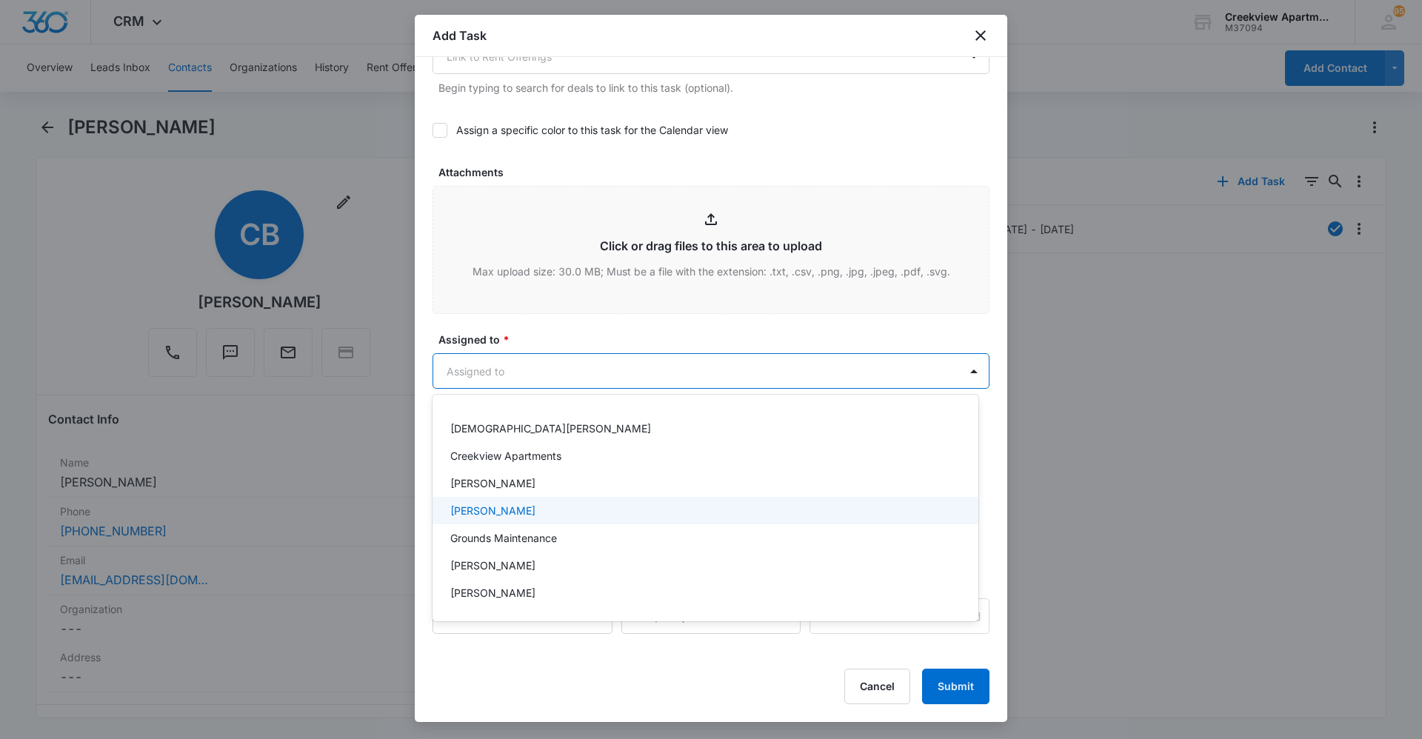
scroll to position [74, 0]
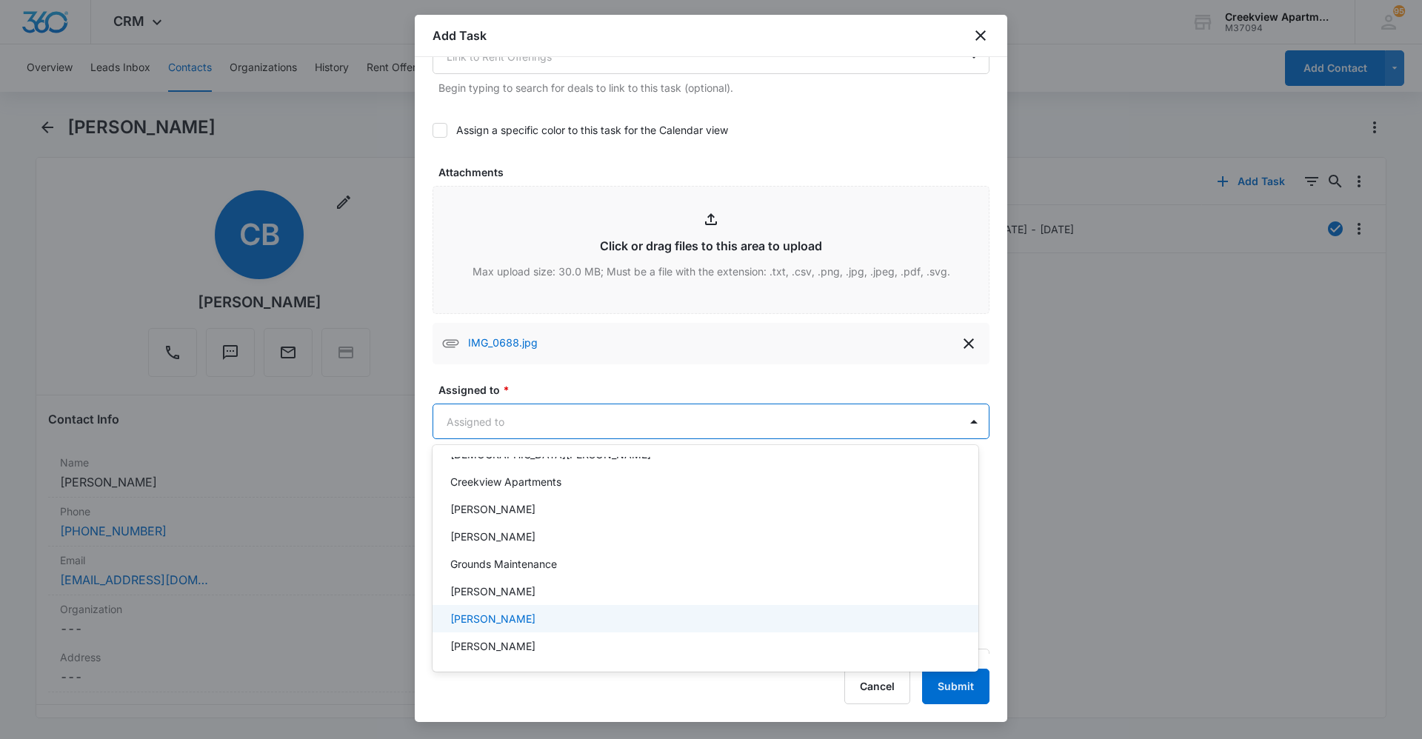
click at [499, 614] on p "[PERSON_NAME]" at bounding box center [492, 619] width 85 height 16
click at [747, 384] on div at bounding box center [711, 369] width 1422 height 739
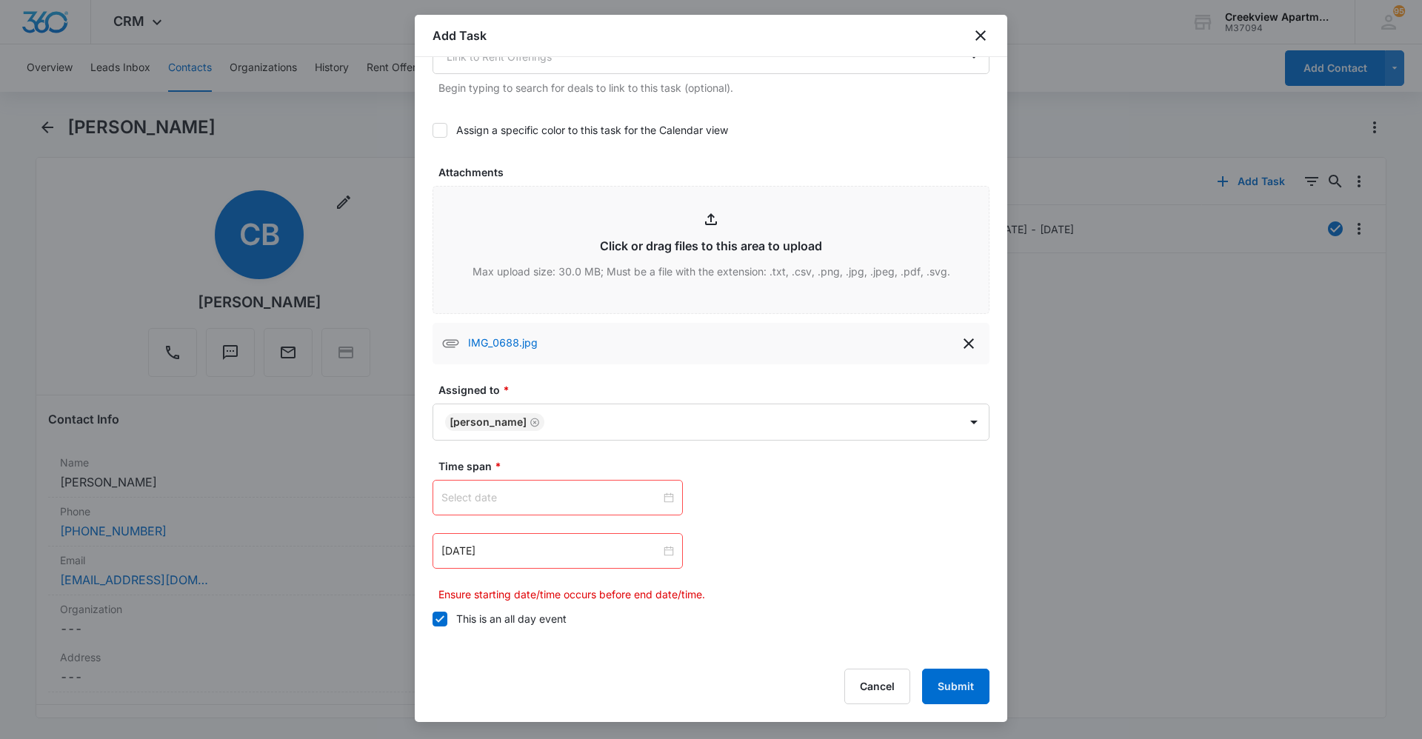
click at [618, 500] on input at bounding box center [550, 498] width 219 height 16
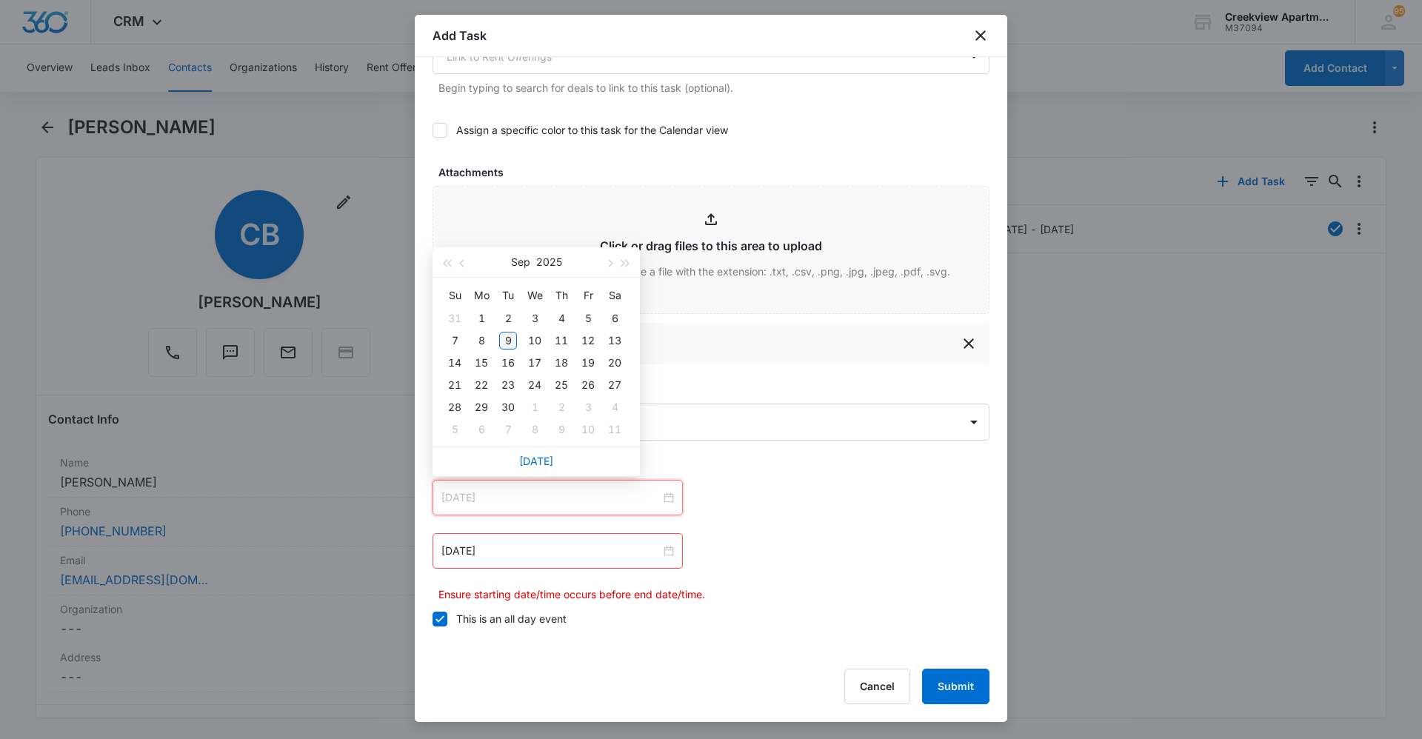
type input "[DATE]"
click at [504, 342] on div "9" at bounding box center [508, 341] width 18 height 18
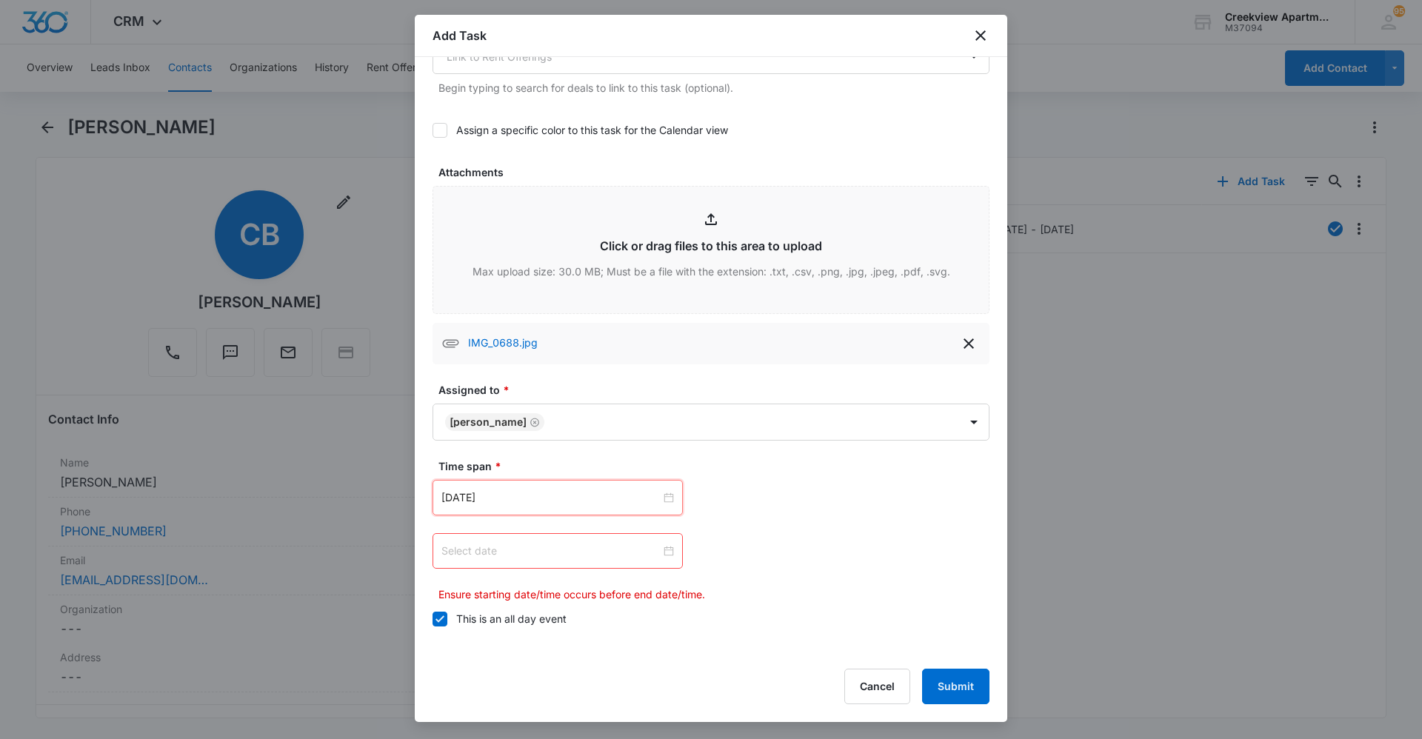
drag, startPoint x: 580, startPoint y: 550, endPoint x: 569, endPoint y: 539, distance: 15.2
click at [579, 550] on input at bounding box center [550, 551] width 219 height 16
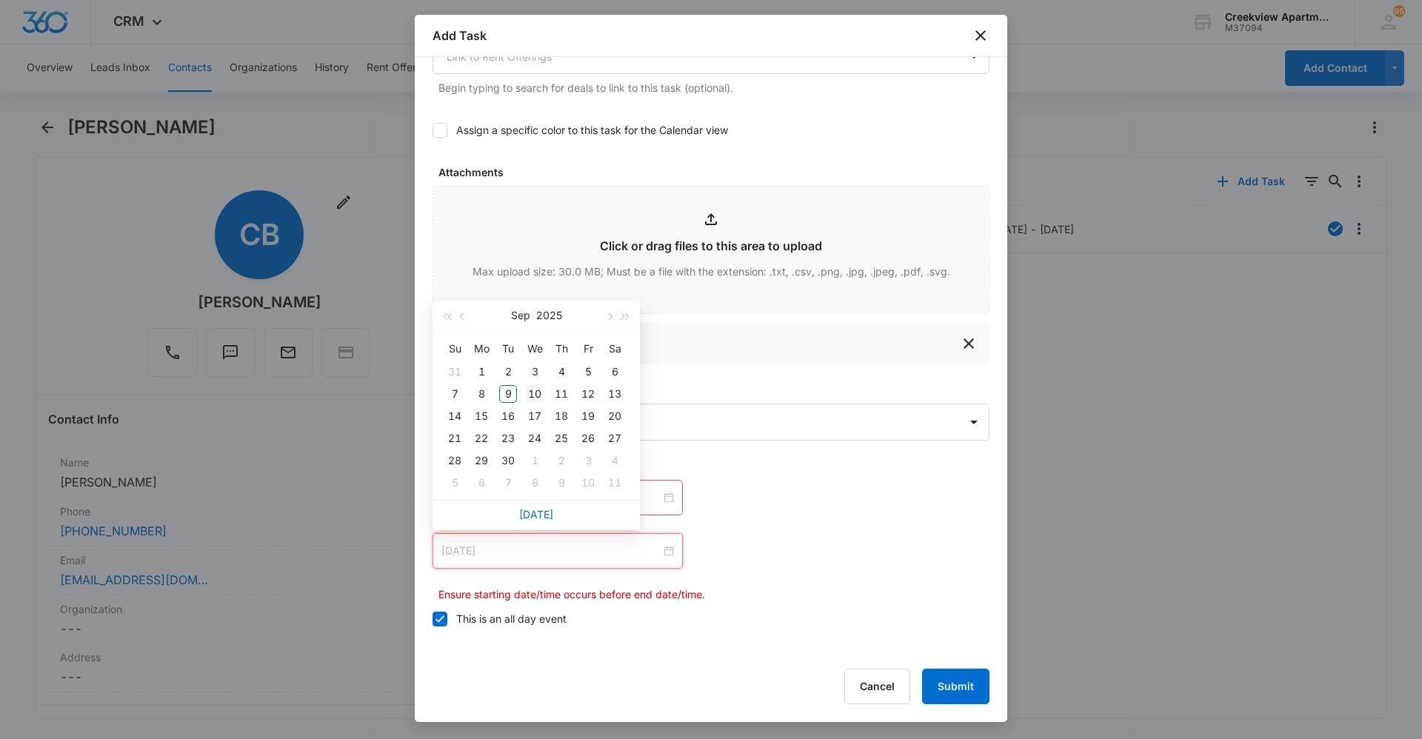
type input "[DATE]"
click at [535, 398] on div "10" at bounding box center [535, 394] width 18 height 18
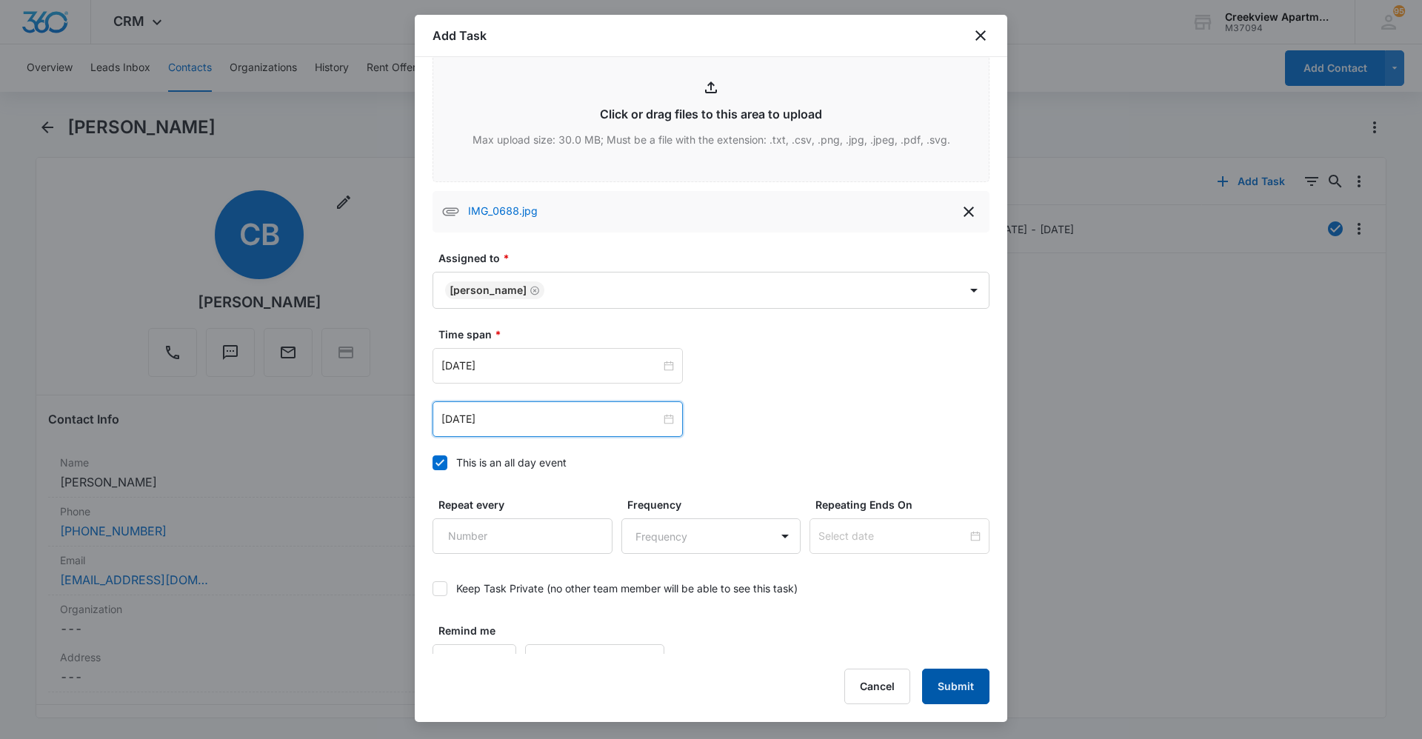
scroll to position [824, 0]
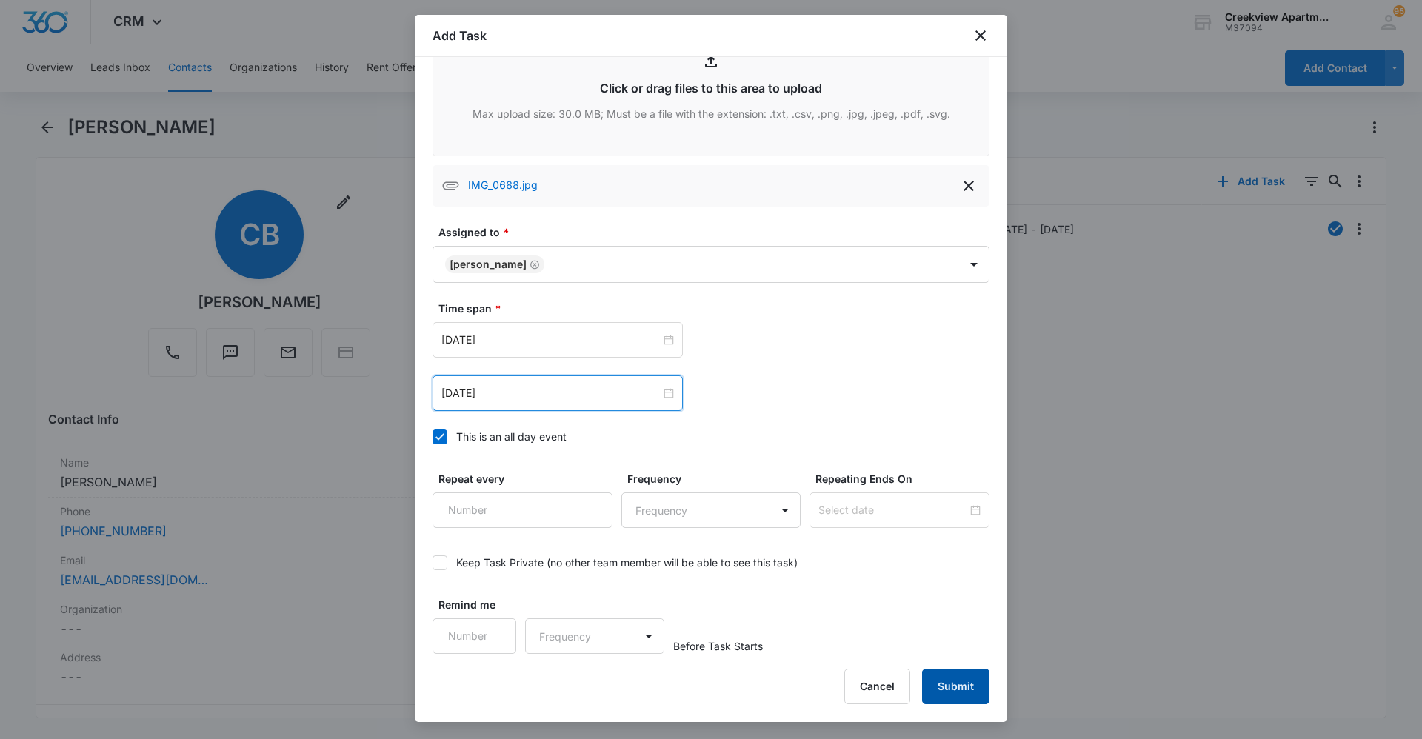
click at [946, 681] on button "Submit" at bounding box center [955, 687] width 67 height 36
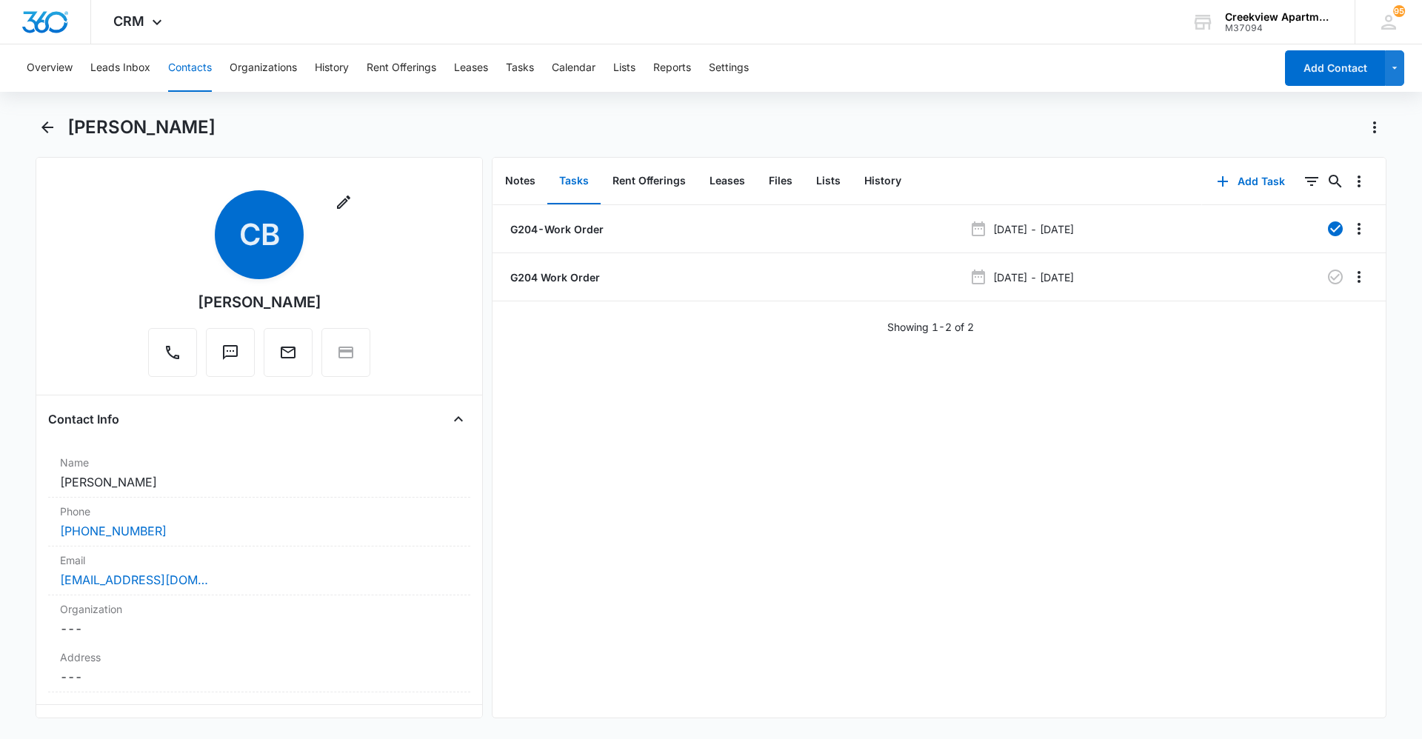
click at [951, 687] on div "G204-Work Order [DATE] - [DATE] G204 Work Order [DATE] - [DATE] Showing 1-2 of 2" at bounding box center [939, 461] width 893 height 513
click at [825, 600] on div "G204-Work Order [DATE] - [DATE] G204 Work Order [DATE] - [DATE] Showing 1-2 of 2" at bounding box center [939, 461] width 893 height 513
click at [190, 59] on button "Contacts" at bounding box center [190, 67] width 44 height 47
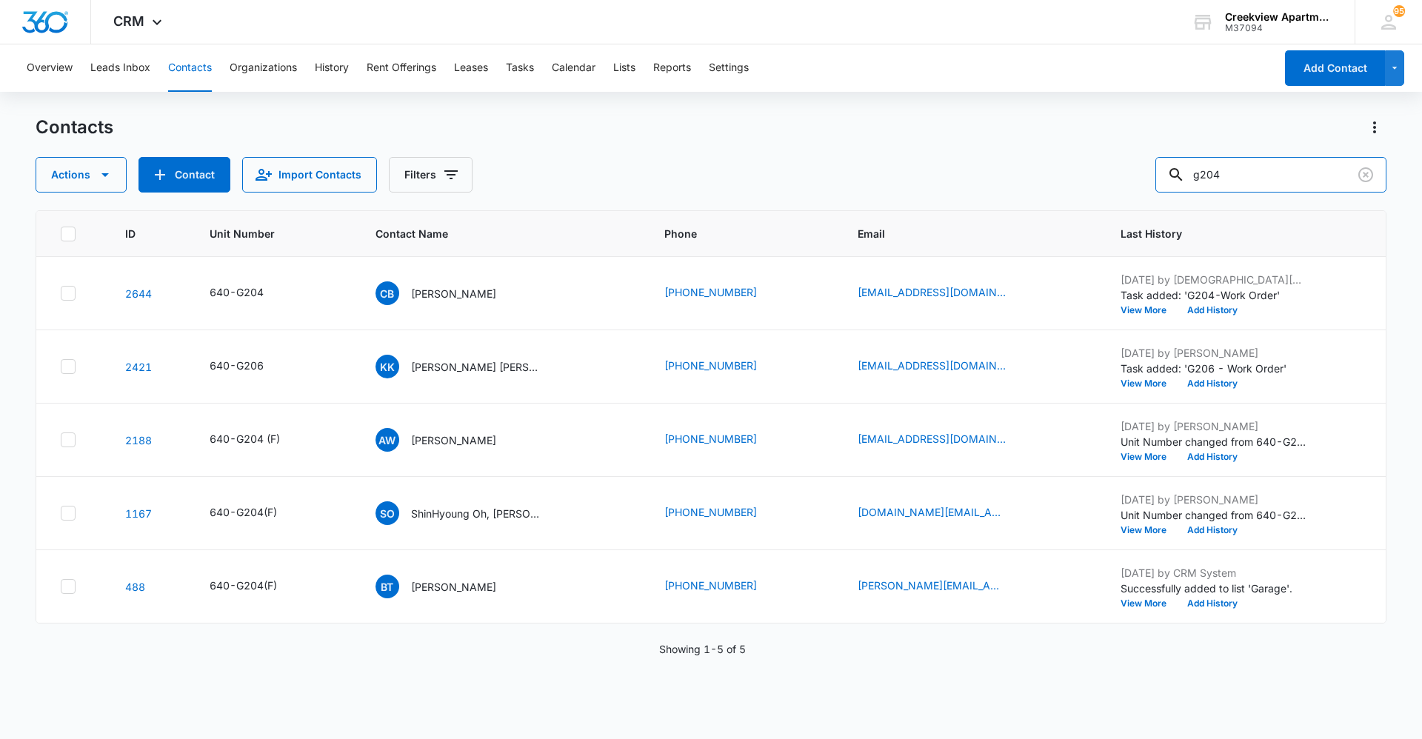
drag, startPoint x: 1233, startPoint y: 173, endPoint x: 1156, endPoint y: 181, distance: 77.4
click at [1156, 181] on div "Actions Contact Import Contacts Filters g204" at bounding box center [711, 175] width 1351 height 36
click at [1124, 134] on div "Contacts" at bounding box center [711, 128] width 1351 height 24
click at [185, 67] on button "Contacts" at bounding box center [190, 67] width 44 height 47
click at [912, 660] on div "ID Unit Number Contact Name Phone Email Last History 2644 640-G204 CB [PERSON_N…" at bounding box center [711, 465] width 1351 height 510
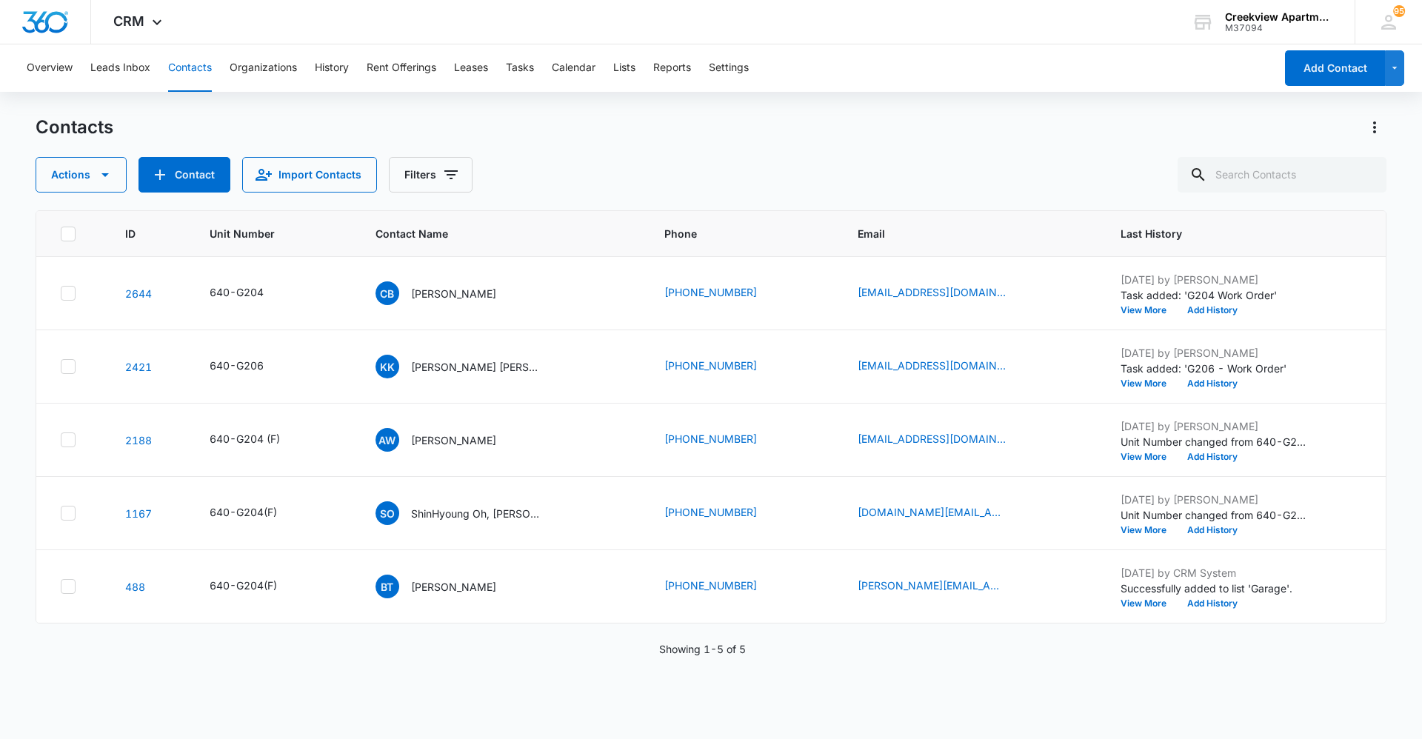
click at [767, 137] on div "Contacts" at bounding box center [711, 128] width 1351 height 24
click at [1178, 701] on div "ID Unit Number Contact Name Phone Email Last History 2644 640-G204 CB [PERSON_N…" at bounding box center [711, 465] width 1351 height 510
click at [790, 174] on div "Actions Contact Import Contacts Filters" at bounding box center [711, 175] width 1351 height 36
click at [734, 699] on div "ID Unit Number Contact Name Phone Email Last History 2644 640-G204 CB [PERSON_N…" at bounding box center [711, 465] width 1351 height 510
drag, startPoint x: 710, startPoint y: 707, endPoint x: 681, endPoint y: 735, distance: 40.9
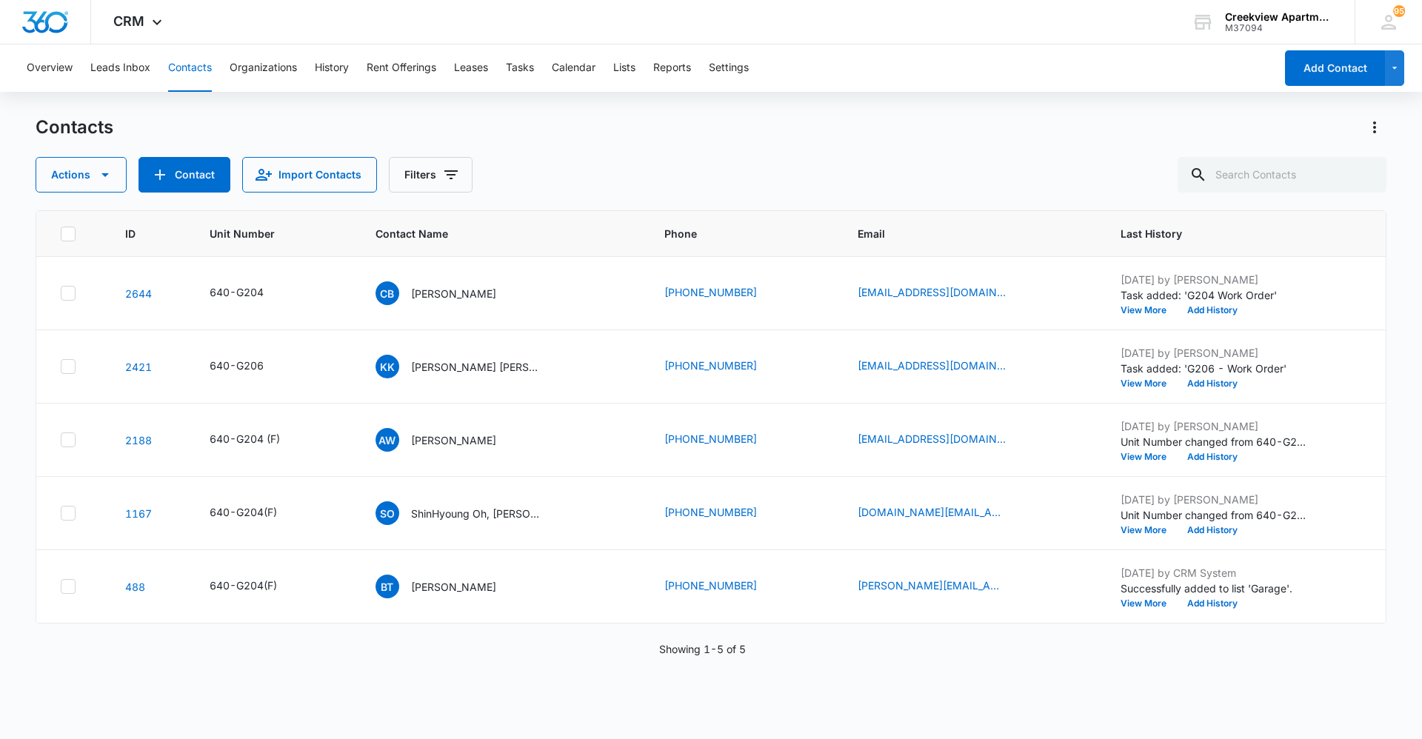
click at [710, 707] on div "ID Unit Number Contact Name Phone Email Last History 2644 640-G204 CB [PERSON_N…" at bounding box center [711, 465] width 1351 height 510
click at [880, 715] on div "ID Unit Number Contact Name Phone Email Last History 2644 640-G204 CB [PERSON_N…" at bounding box center [711, 465] width 1351 height 510
drag, startPoint x: 530, startPoint y: 665, endPoint x: 563, endPoint y: 708, distance: 53.9
click at [530, 665] on div "ID Unit Number Contact Name Phone Email Last History 2644 640-G204 CB [PERSON_N…" at bounding box center [711, 465] width 1351 height 510
